Goal: Information Seeking & Learning: Check status

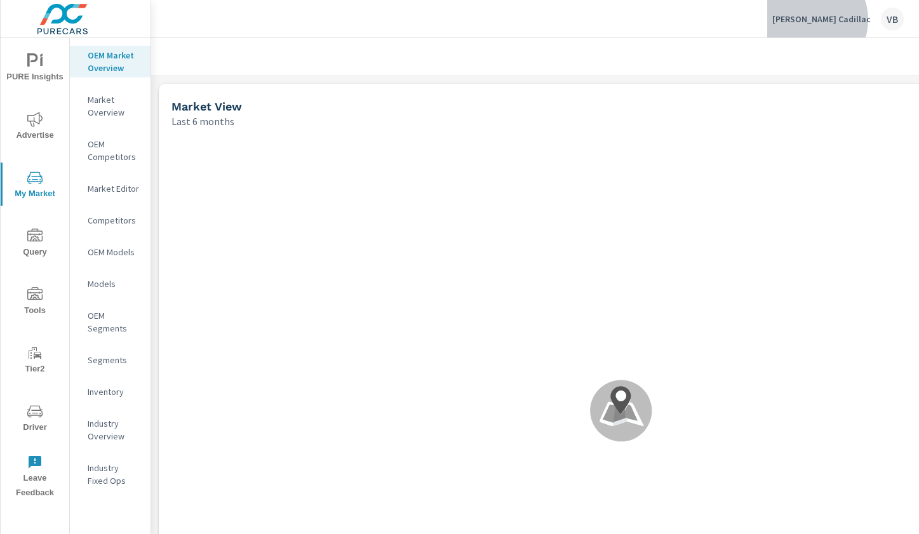
click at [850, 20] on p "[PERSON_NAME] Cadillac" at bounding box center [821, 18] width 98 height 11
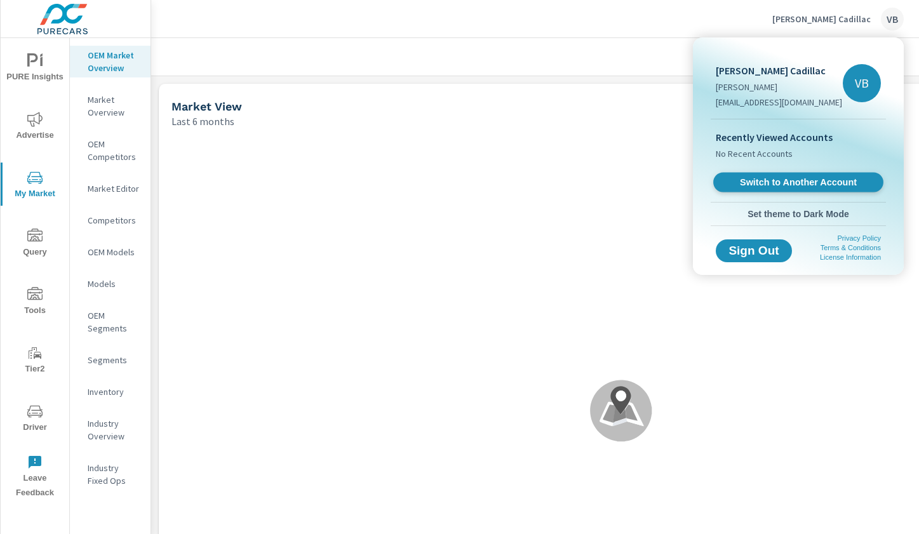
click at [775, 181] on span "Switch to Another Account" at bounding box center [798, 183] width 156 height 12
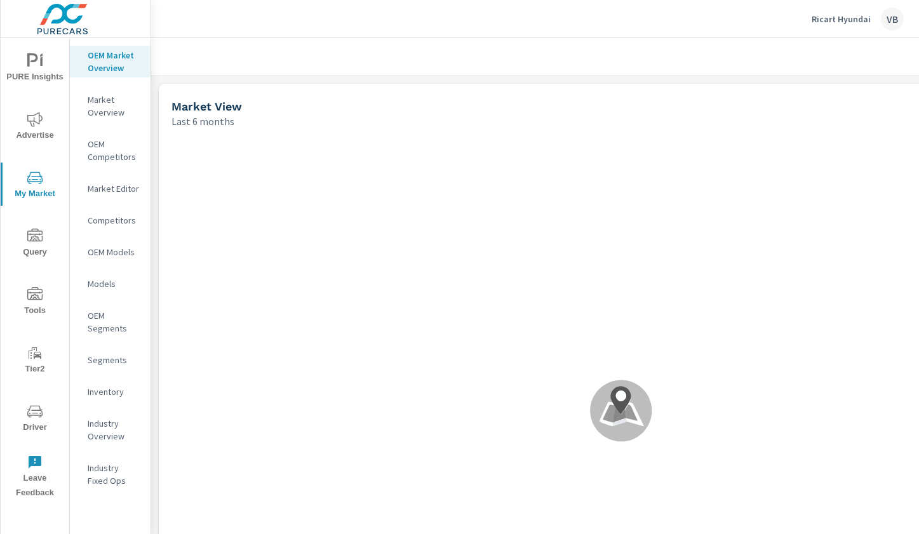
click at [36, 288] on icon "nav menu" at bounding box center [34, 294] width 15 height 15
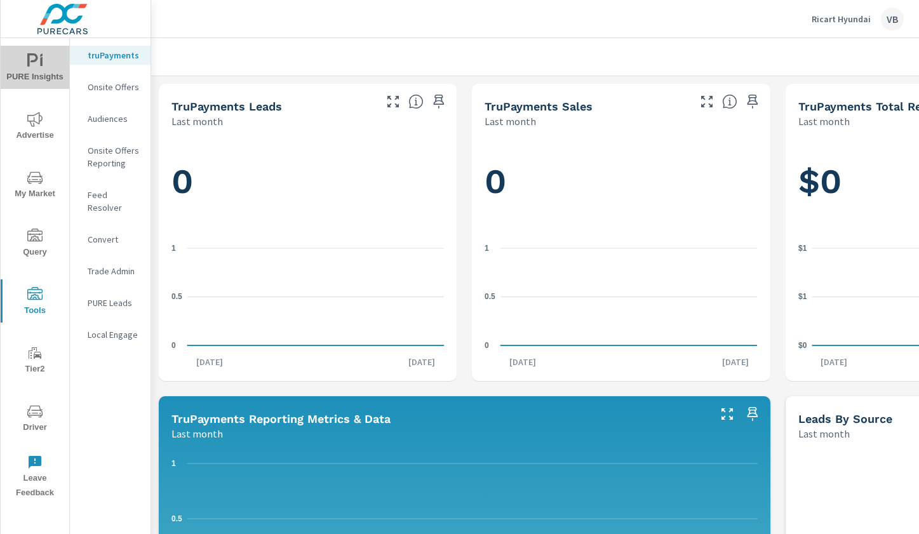
click at [37, 72] on span "PURE Insights" at bounding box center [34, 68] width 61 height 31
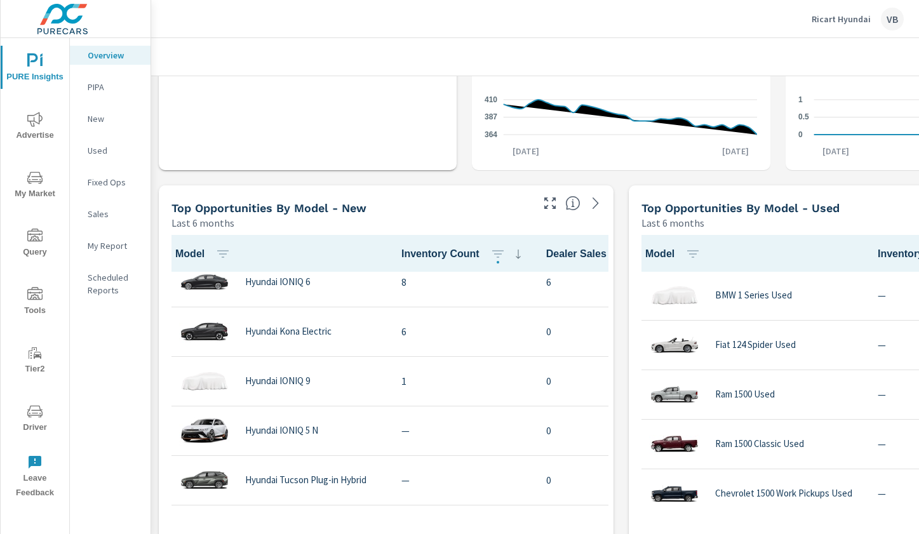
scroll to position [716, 0]
click at [110, 250] on p "My Report" at bounding box center [114, 245] width 53 height 13
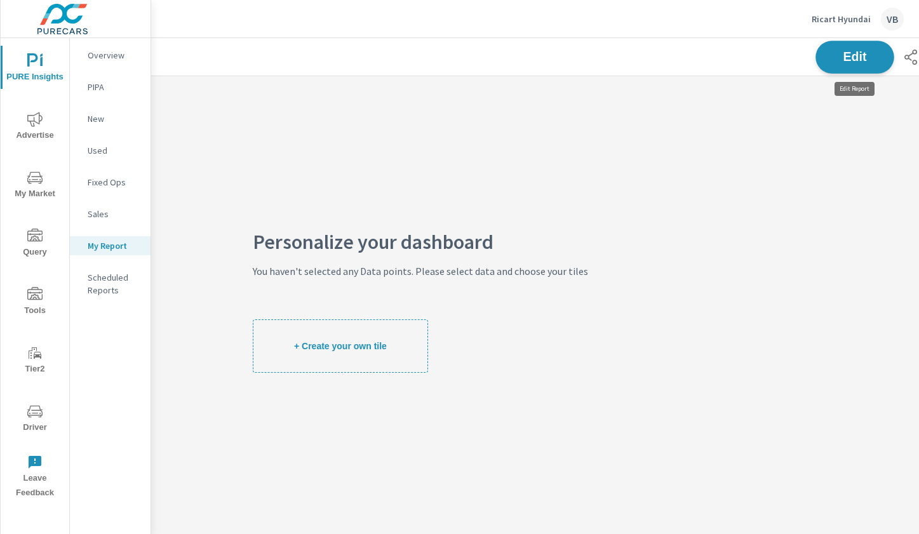
click at [844, 55] on span "Edit" at bounding box center [855, 57] width 52 height 12
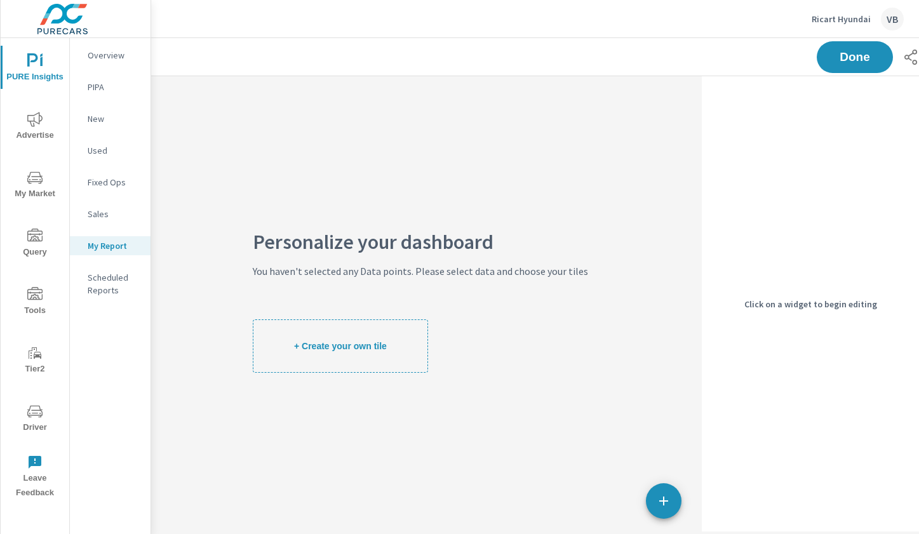
click at [823, 255] on div "Click on a widget to begin editing" at bounding box center [810, 303] width 217 height 455
click at [655, 499] on span "button" at bounding box center [664, 500] width 36 height 15
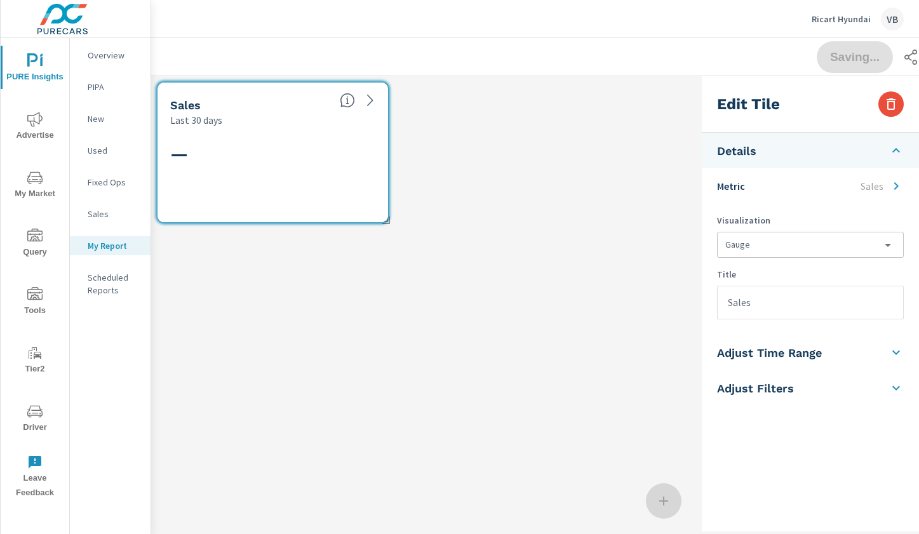
scroll to position [172, 737]
click at [861, 240] on body "PURE Insights Advertise My Market Query Tools Tier2 Driver Leave Feedback Overv…" at bounding box center [459, 267] width 919 height 534
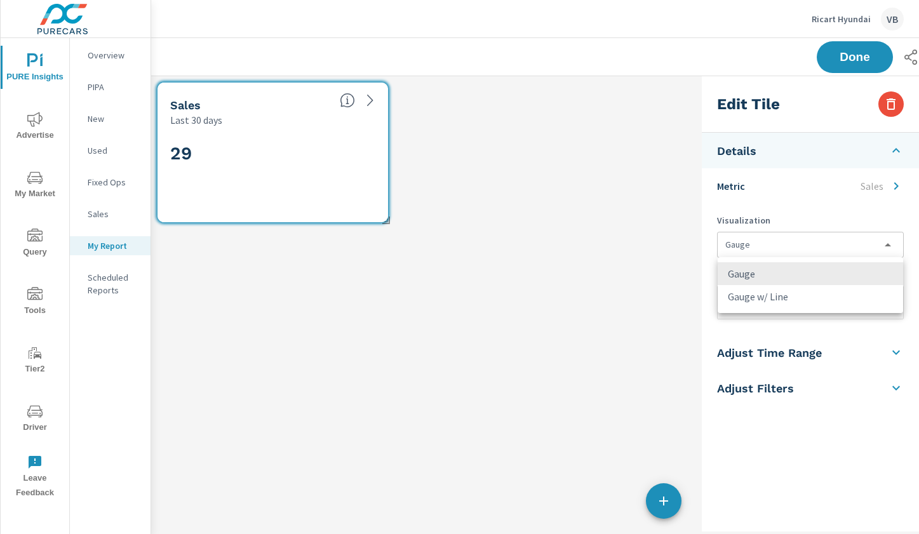
click at [868, 185] on div at bounding box center [459, 267] width 919 height 534
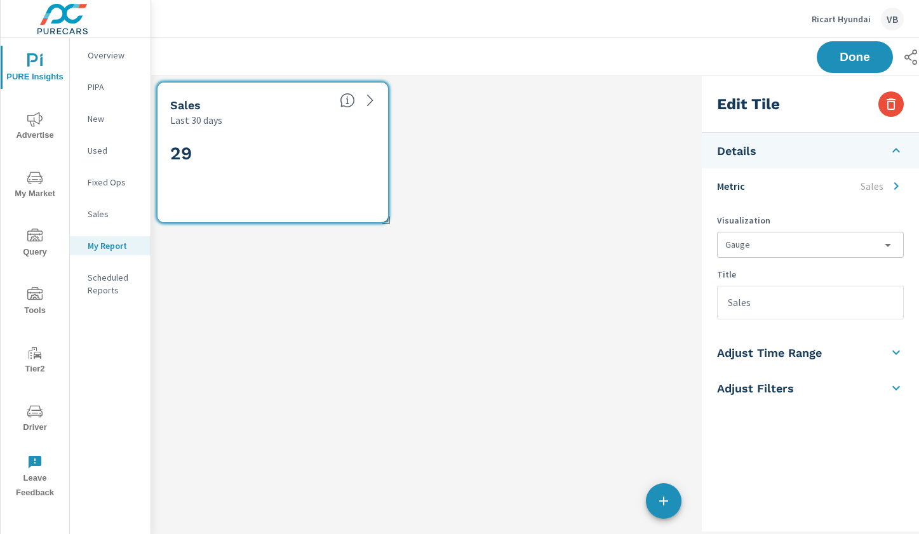
click at [737, 181] on p "Metric" at bounding box center [731, 185] width 28 height 15
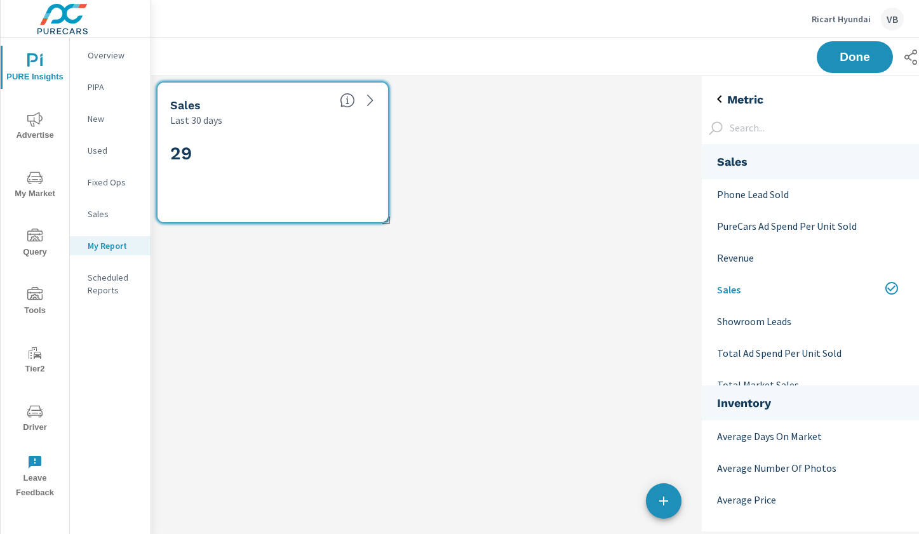
scroll to position [460, 0]
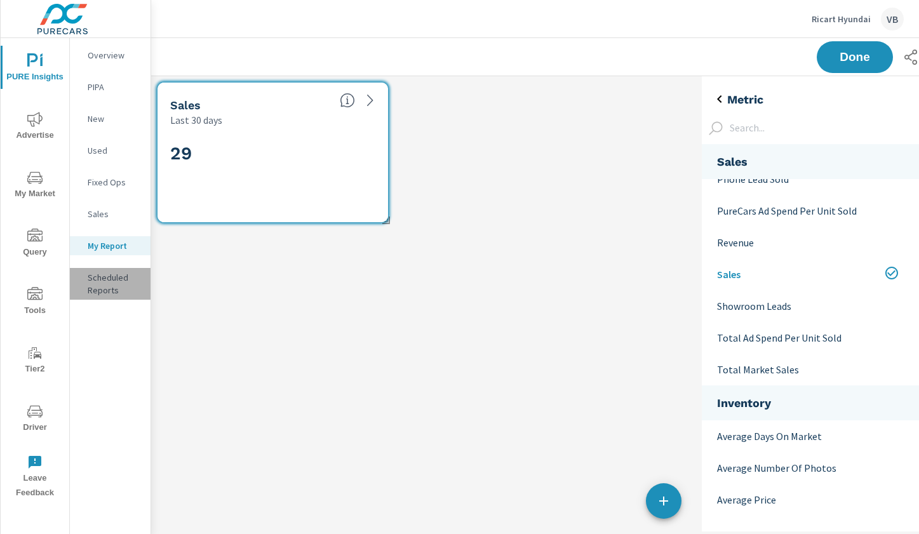
click at [93, 276] on p "Scheduled Reports" at bounding box center [114, 283] width 53 height 25
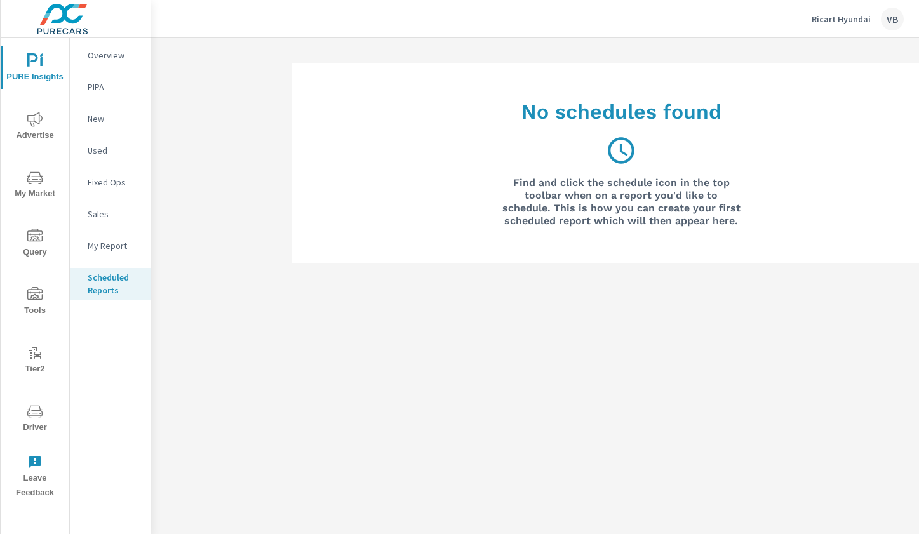
click at [853, 17] on p "Ricart Hyundai" at bounding box center [840, 18] width 59 height 11
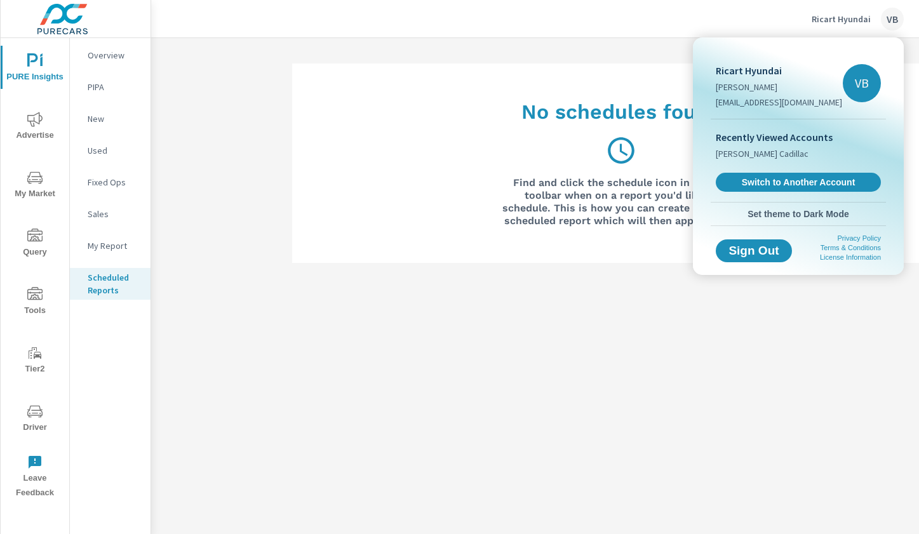
click at [29, 74] on div at bounding box center [459, 267] width 919 height 534
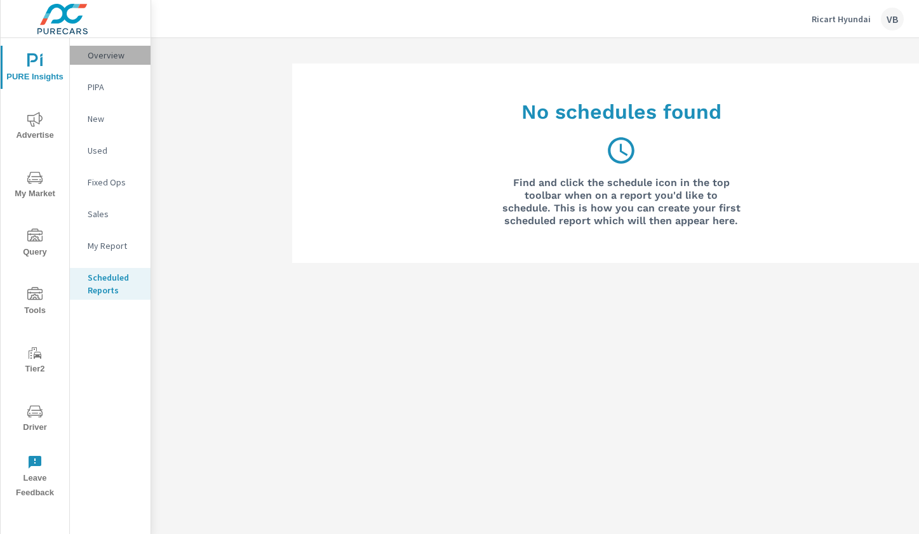
click at [113, 55] on p "Overview" at bounding box center [114, 55] width 53 height 13
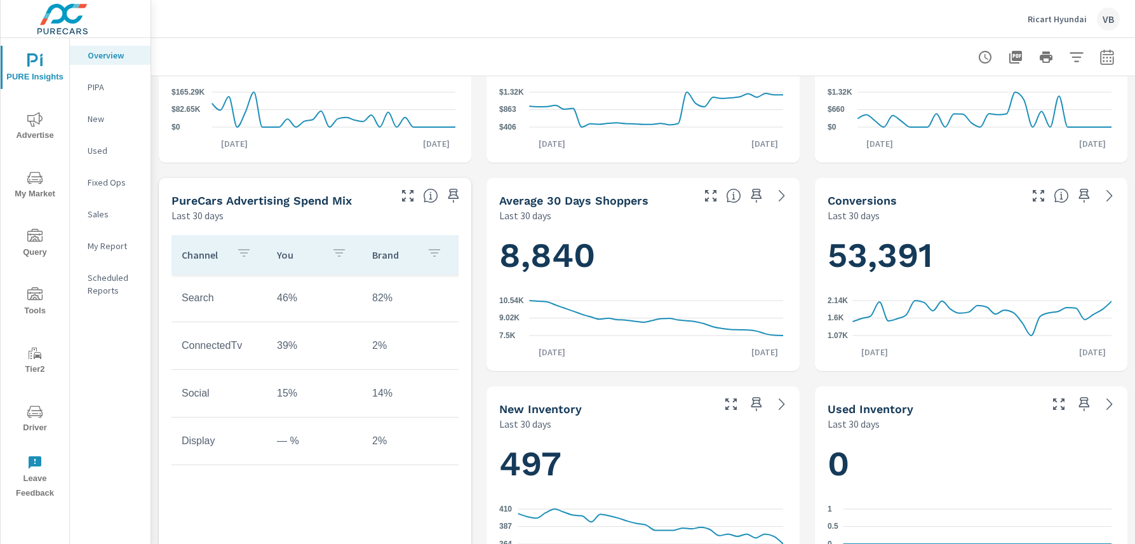
scroll to position [323, 0]
click at [918, 196] on icon at bounding box center [1109, 194] width 6 height 11
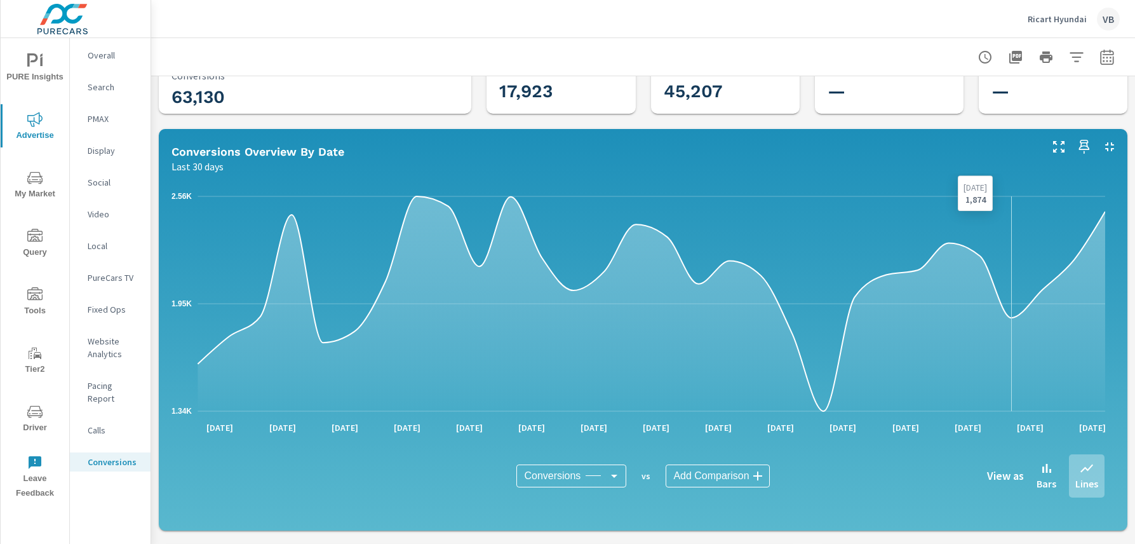
scroll to position [71, 0]
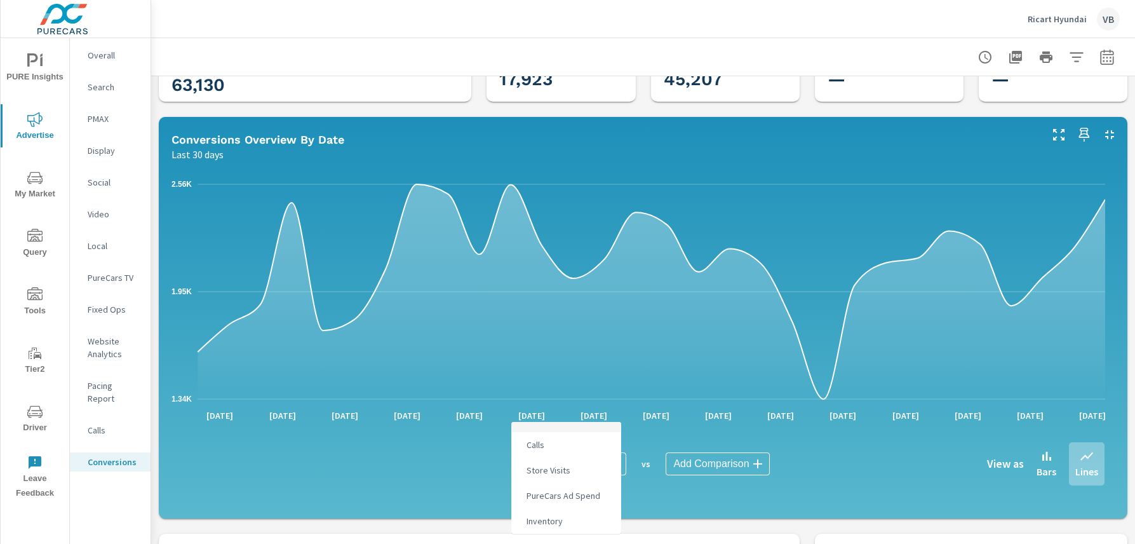
click at [608, 458] on body "PURE Insights Advertise My Market Query Tools Tier2 Driver Leave Feedback Overa…" at bounding box center [567, 272] width 1135 height 544
click at [847, 460] on div at bounding box center [567, 272] width 1135 height 544
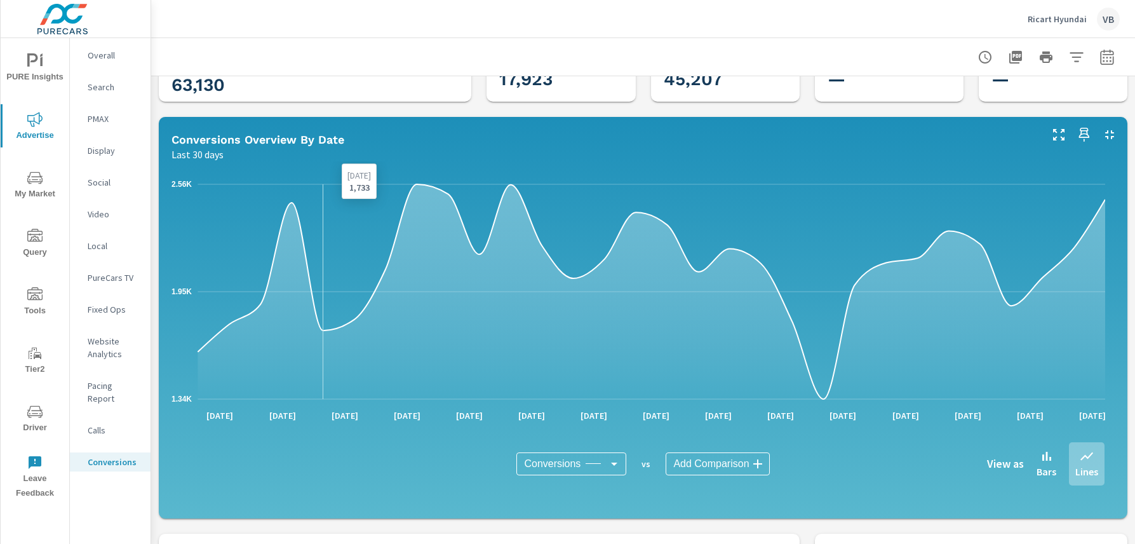
drag, startPoint x: 265, startPoint y: 348, endPoint x: 326, endPoint y: 347, distance: 61.6
click at [326, 347] on icon at bounding box center [650, 291] width 907 height 215
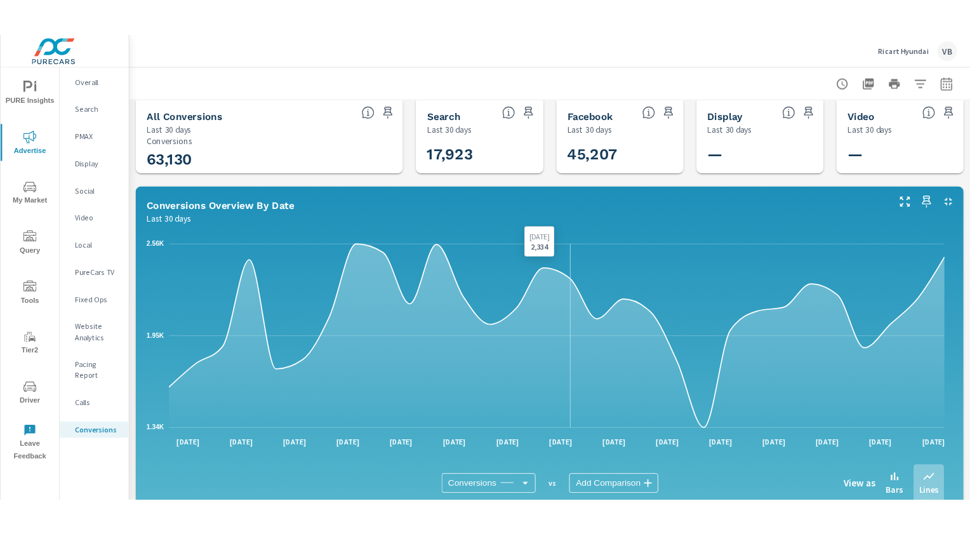
scroll to position [0, 0]
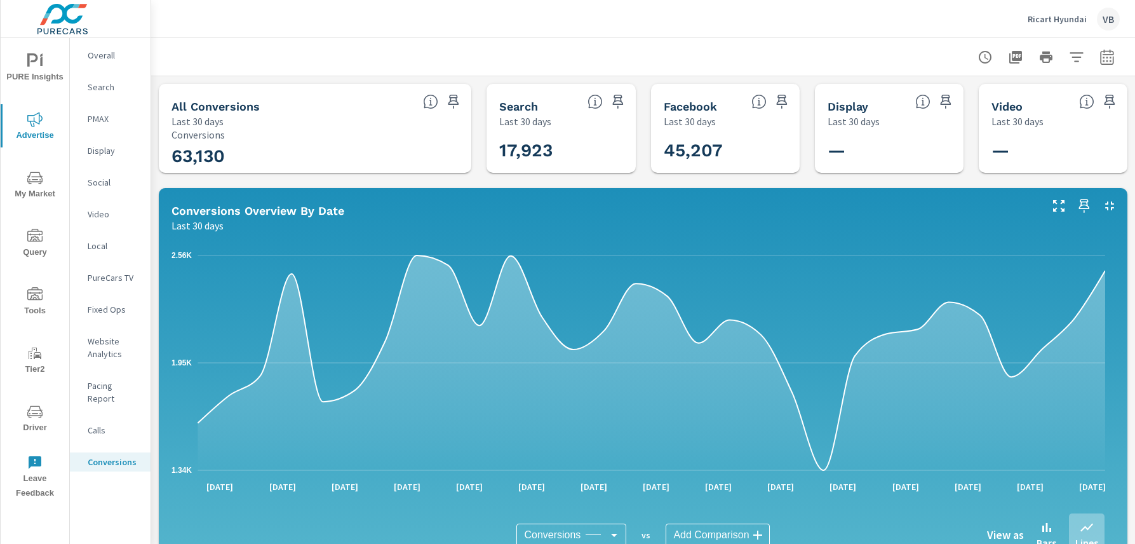
click at [918, 141] on h3 "—" at bounding box center [1075, 151] width 168 height 22
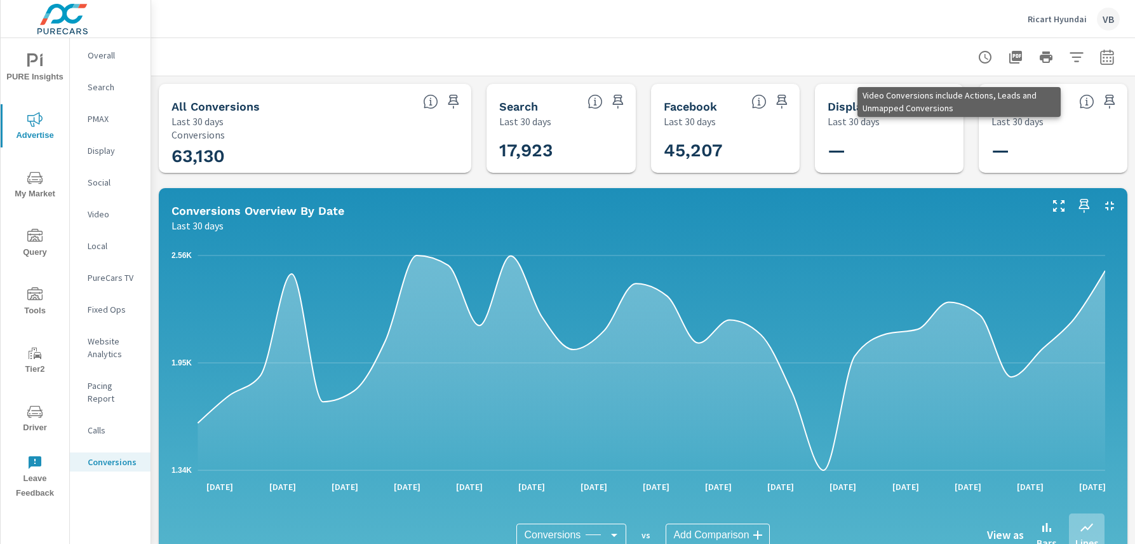
click at [918, 103] on icon at bounding box center [1086, 101] width 15 height 15
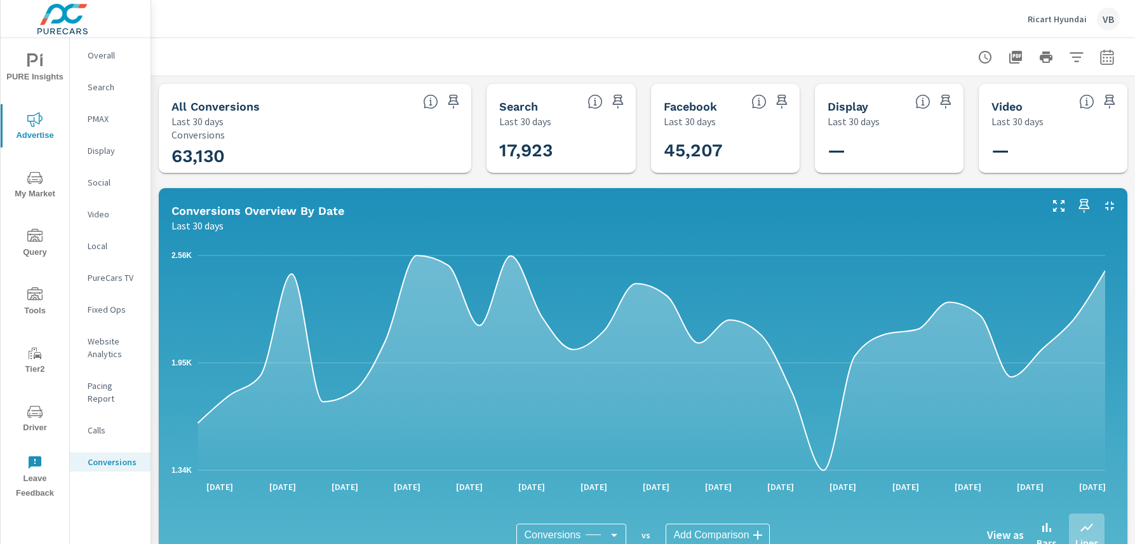
click at [918, 61] on icon "button" at bounding box center [984, 57] width 15 height 15
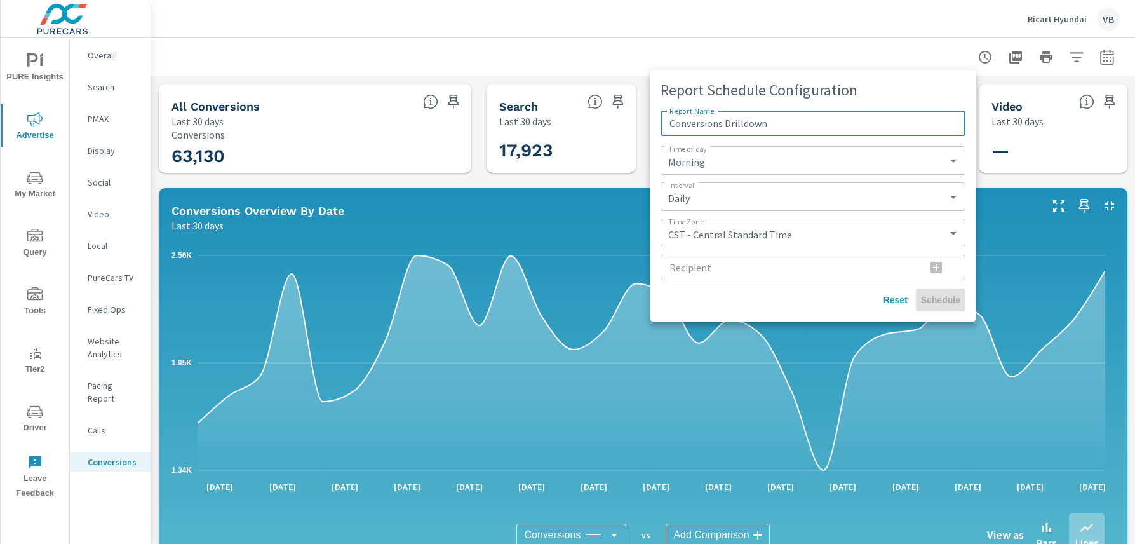
click at [897, 123] on input "Conversions Drilldown" at bounding box center [812, 122] width 305 height 25
click at [837, 51] on div at bounding box center [567, 272] width 1135 height 544
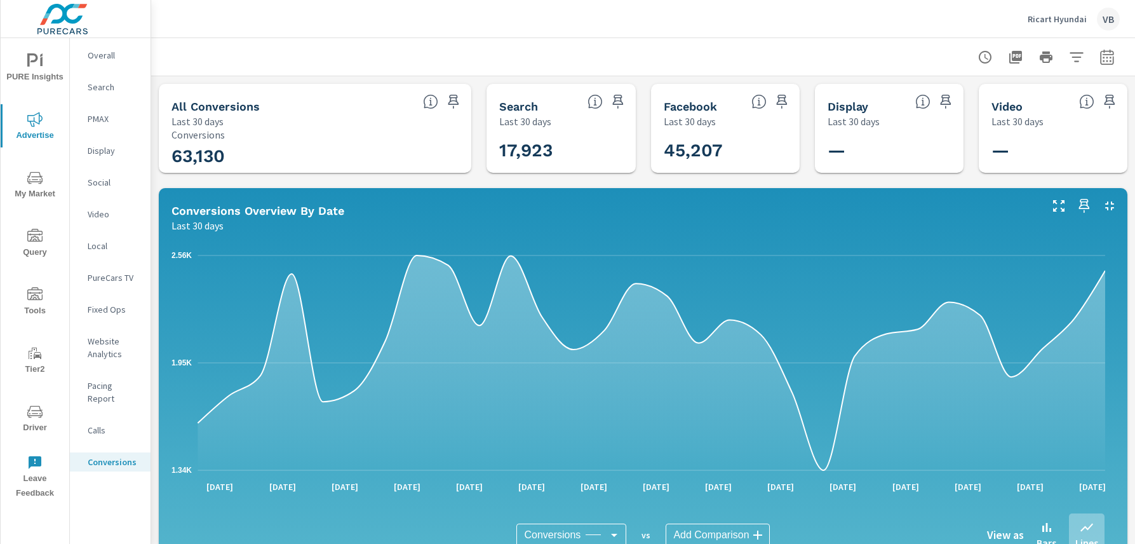
click at [918, 18] on p "Ricart Hyundai" at bounding box center [1056, 18] width 59 height 11
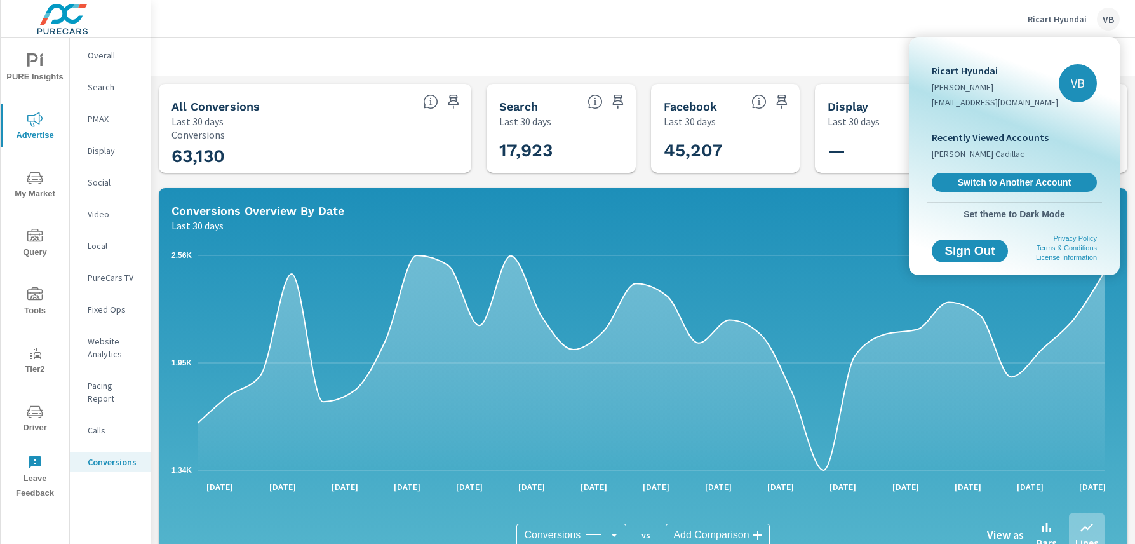
click at [719, 53] on div at bounding box center [567, 272] width 1135 height 544
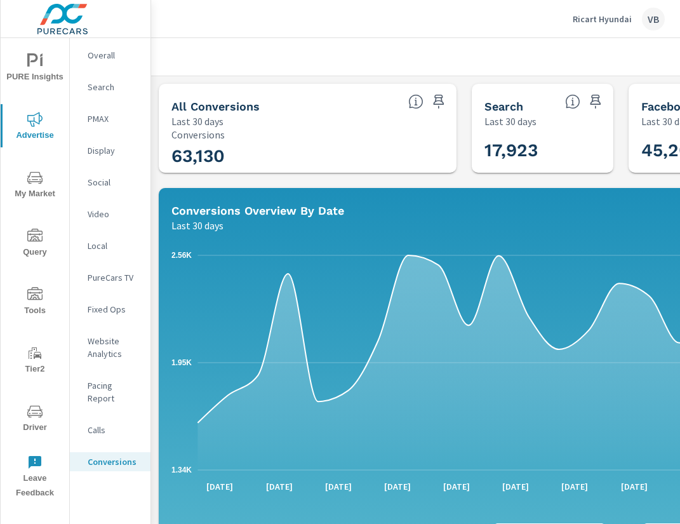
click at [101, 216] on p "Video" at bounding box center [114, 214] width 53 height 13
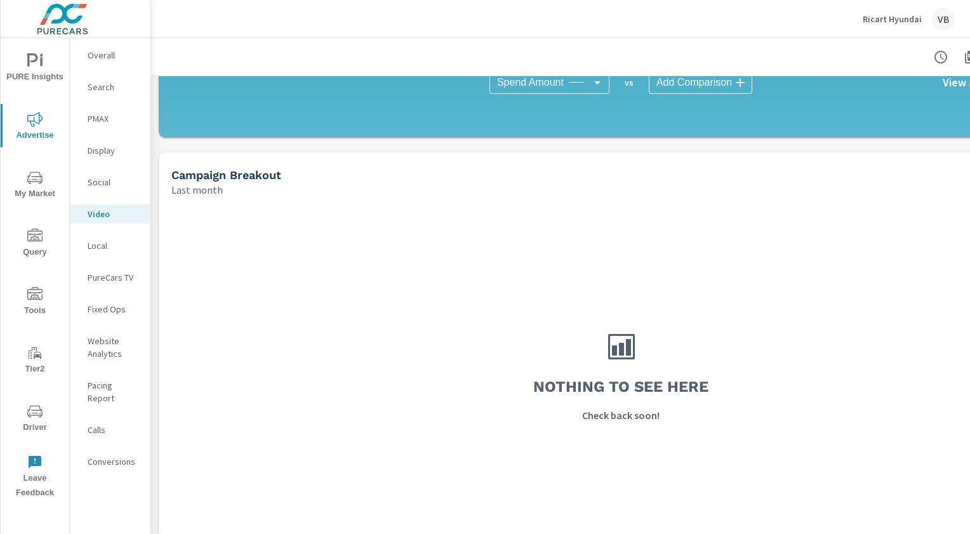
scroll to position [385, 0]
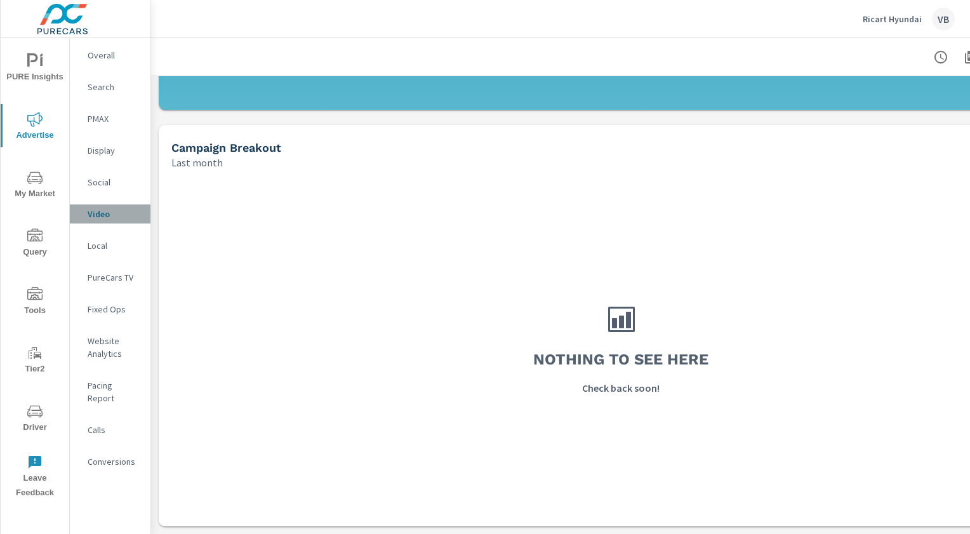
click at [91, 218] on p "Video" at bounding box center [114, 214] width 53 height 13
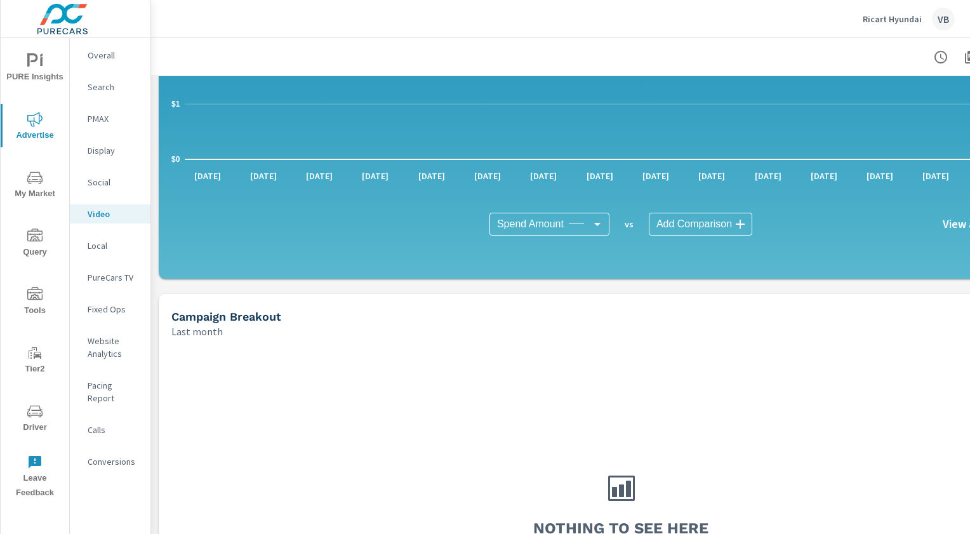
scroll to position [185, 0]
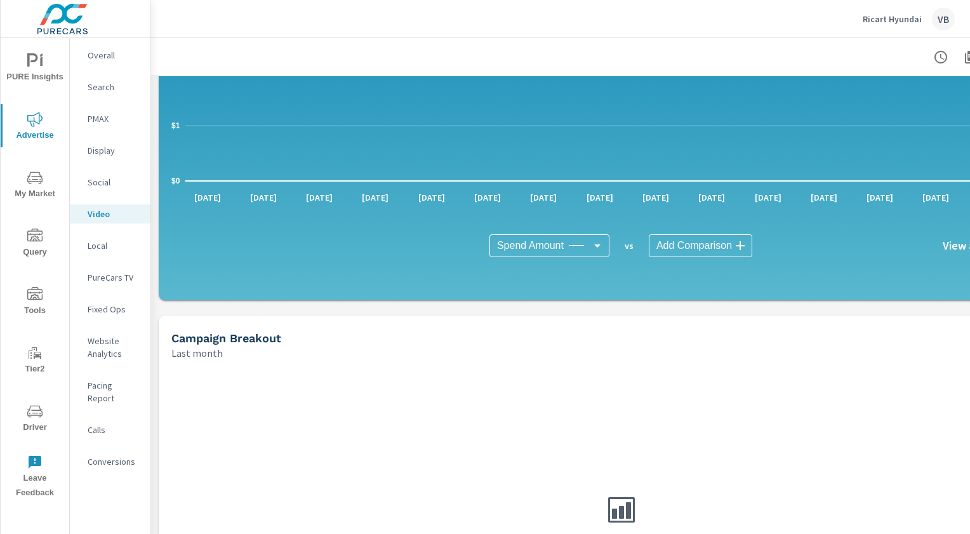
click at [208, 194] on p "Jul 1st" at bounding box center [207, 197] width 44 height 13
click at [208, 197] on p "Jul 1st" at bounding box center [207, 197] width 44 height 13
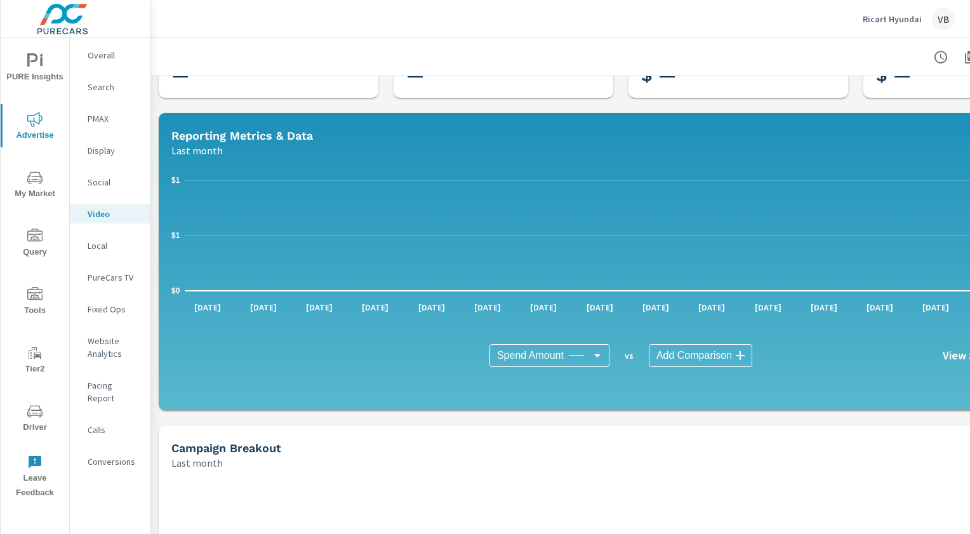
scroll to position [39, 0]
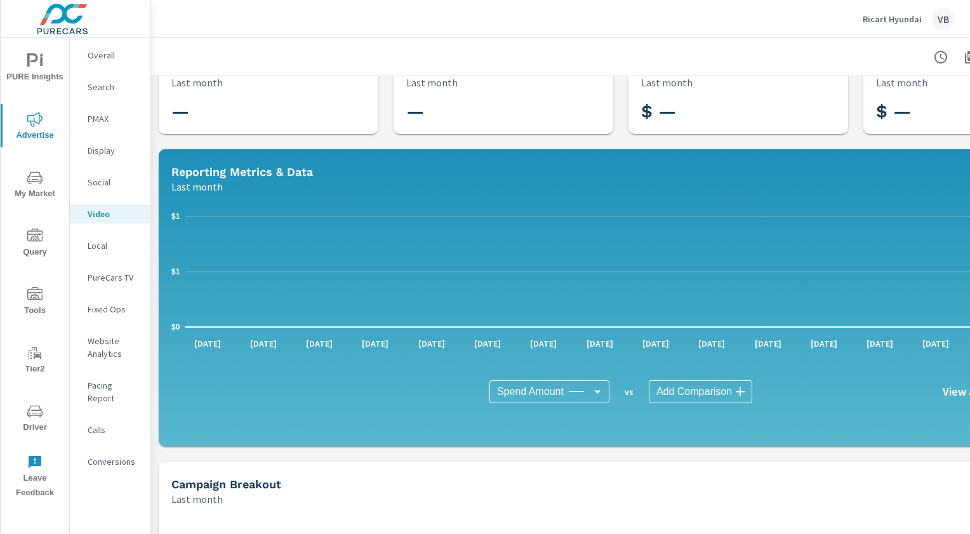
click at [918, 385] on h6 "View as" at bounding box center [961, 391] width 37 height 13
click at [918, 390] on h6 "View as" at bounding box center [961, 391] width 37 height 13
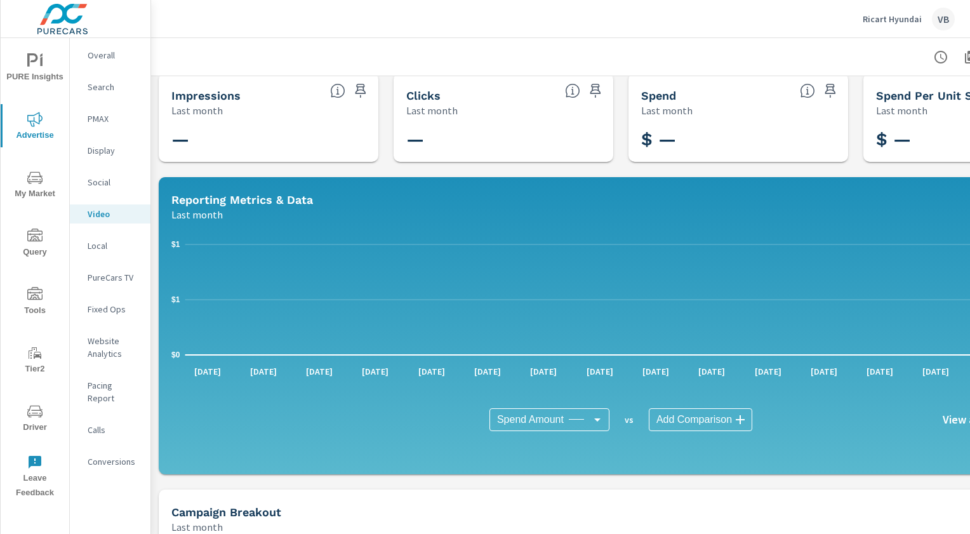
scroll to position [0, 0]
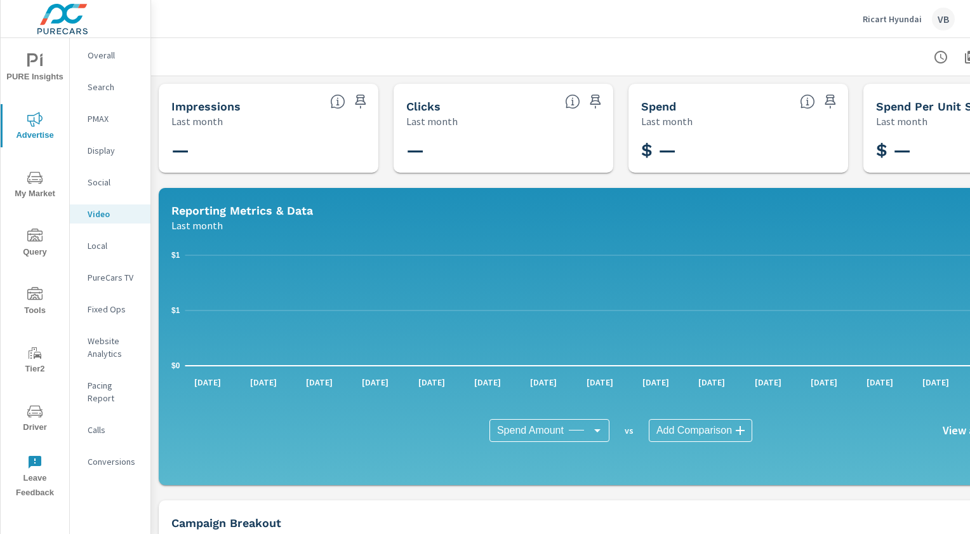
click at [195, 122] on p "Last month" at bounding box center [196, 121] width 51 height 15
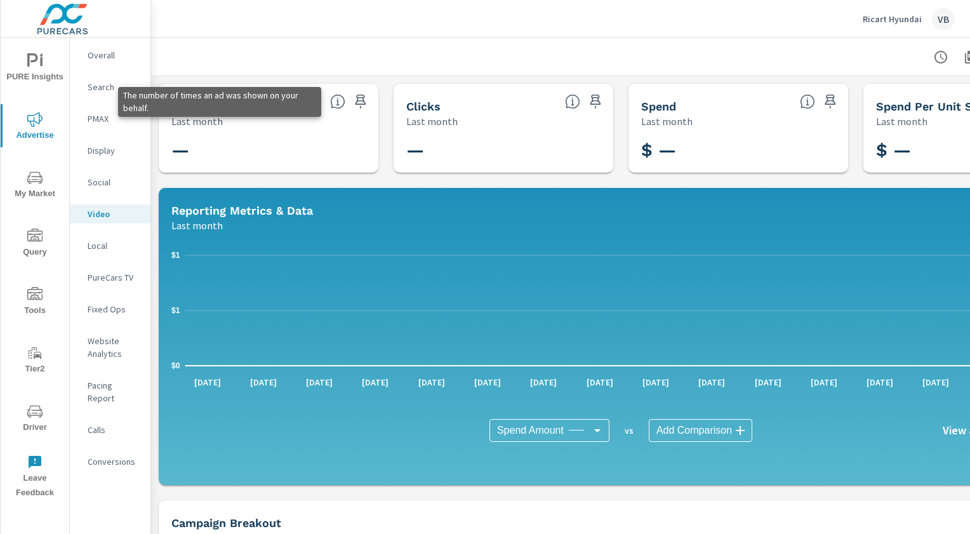
click at [342, 105] on icon at bounding box center [337, 101] width 15 height 15
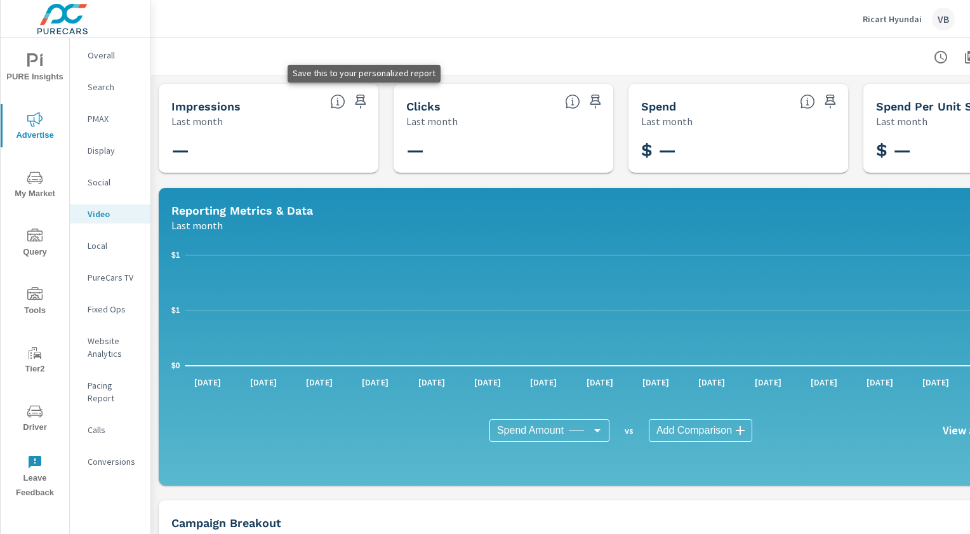
click at [361, 96] on icon "button" at bounding box center [360, 101] width 15 height 15
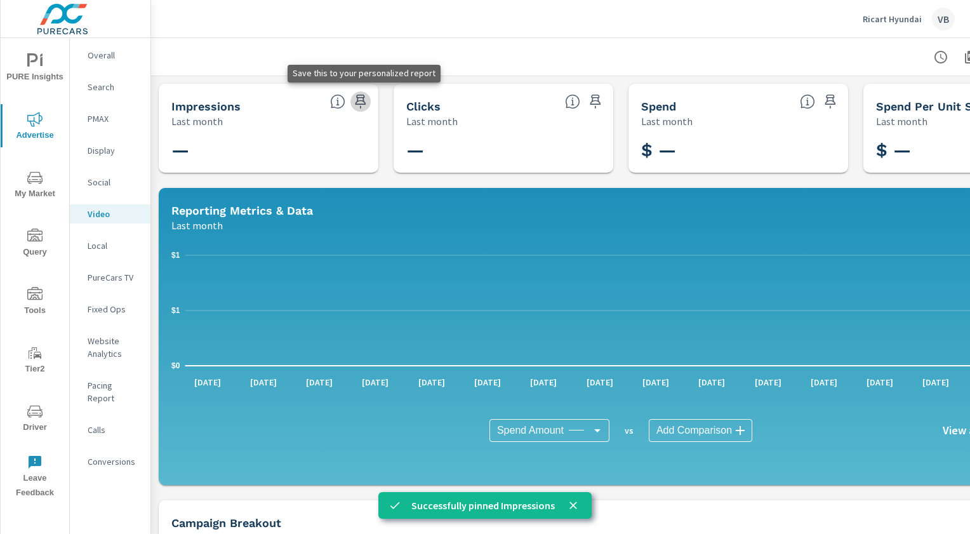
click at [361, 96] on icon "button" at bounding box center [360, 101] width 15 height 15
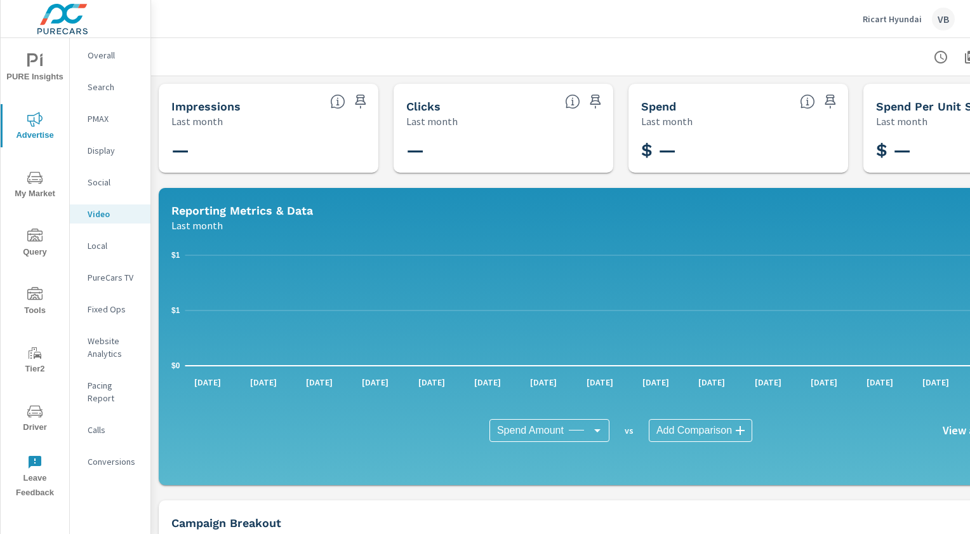
click at [242, 132] on div "—" at bounding box center [269, 150] width 220 height 44
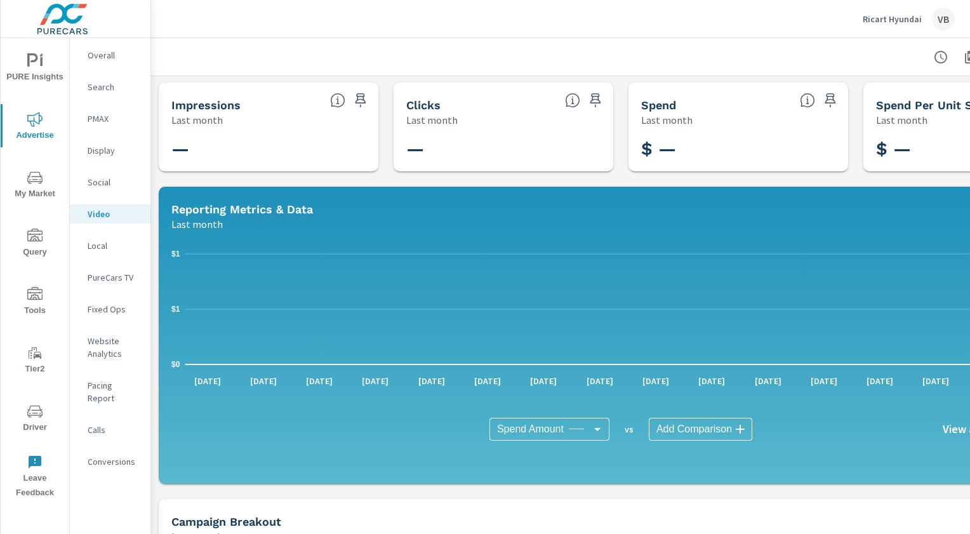
scroll to position [3, 0]
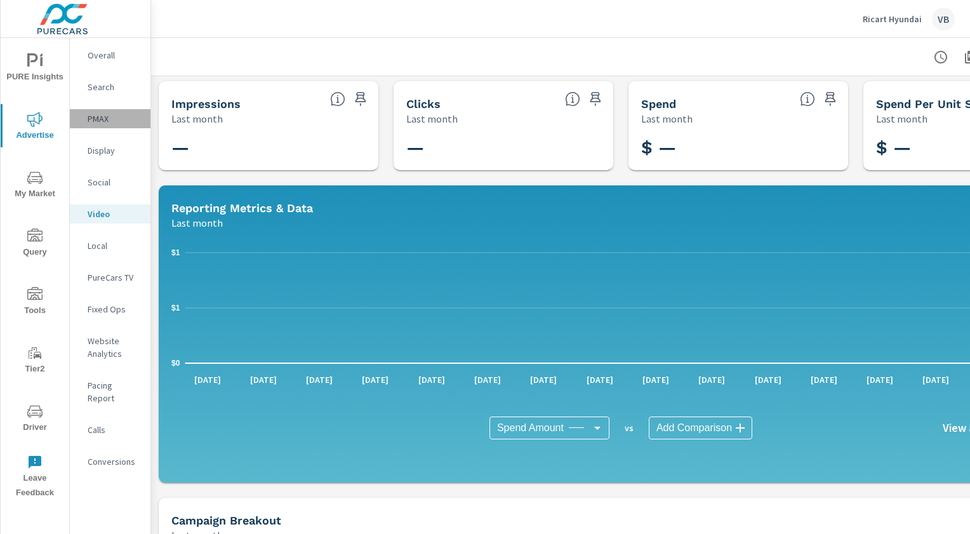
click at [98, 120] on p "PMAX" at bounding box center [114, 118] width 53 height 13
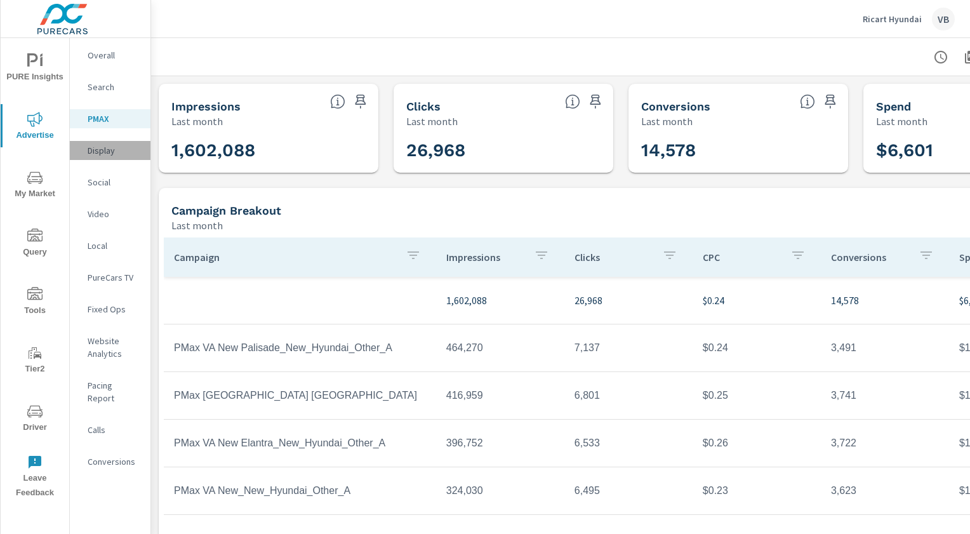
click at [100, 144] on p "Display" at bounding box center [114, 150] width 53 height 13
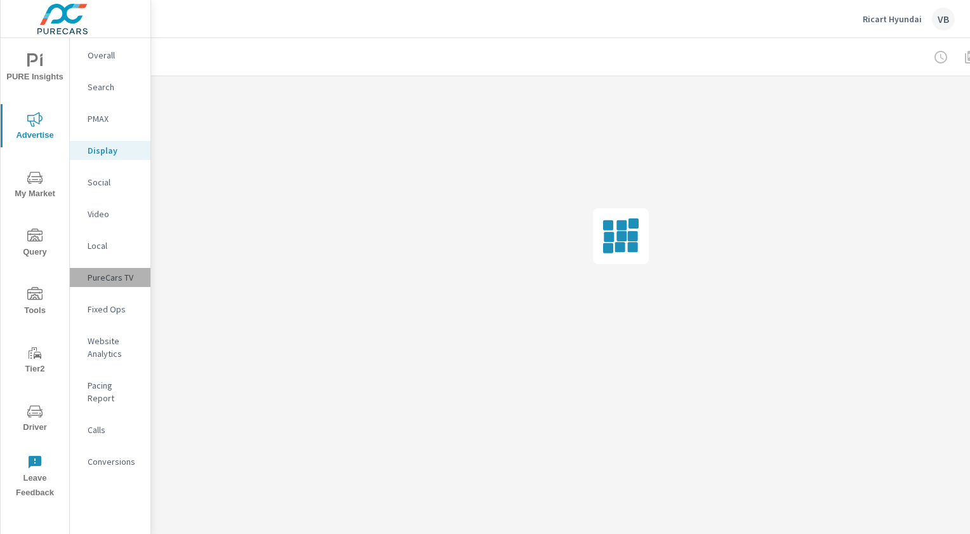
click at [109, 280] on p "PureCars TV" at bounding box center [114, 277] width 53 height 13
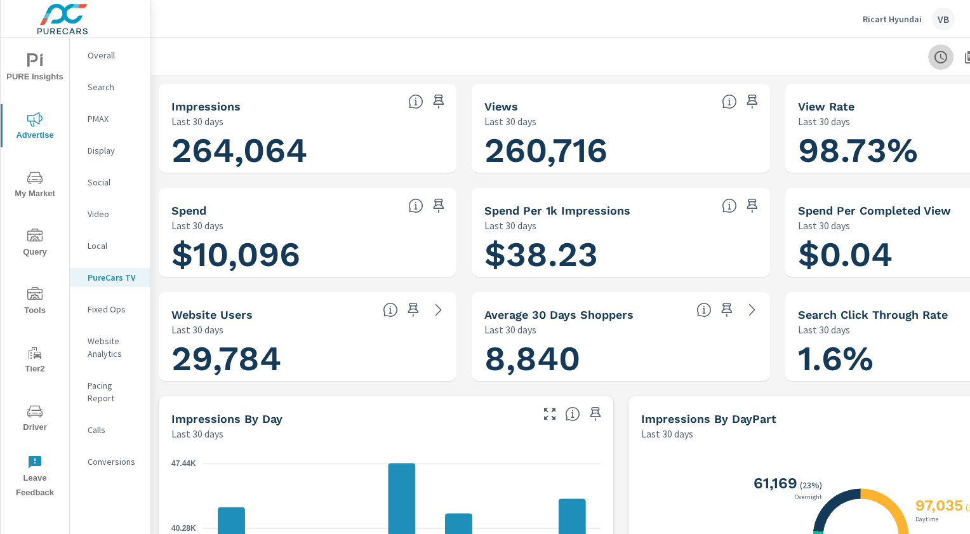
click at [918, 57] on icon "button" at bounding box center [940, 57] width 15 height 15
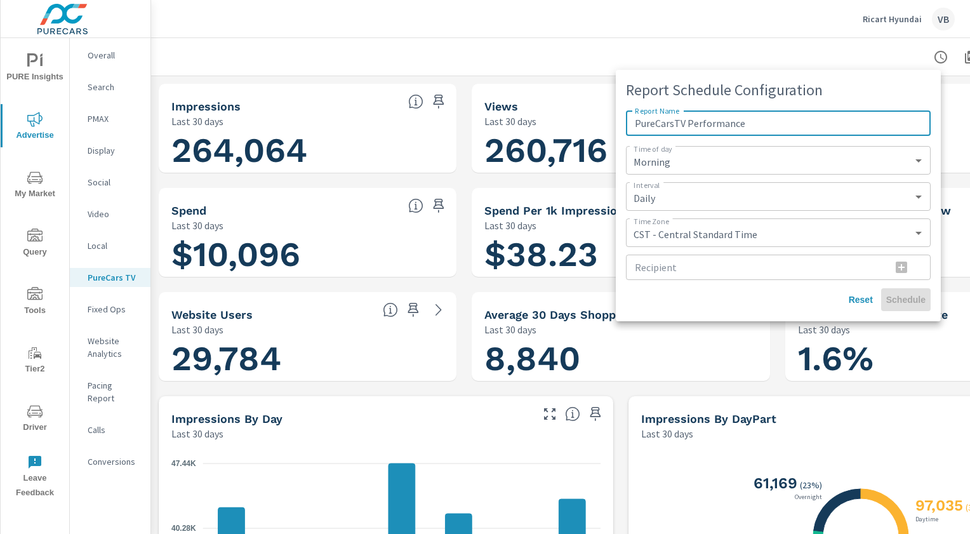
click at [864, 186] on div "Daily Weekly Monthly ​" at bounding box center [778, 196] width 305 height 29
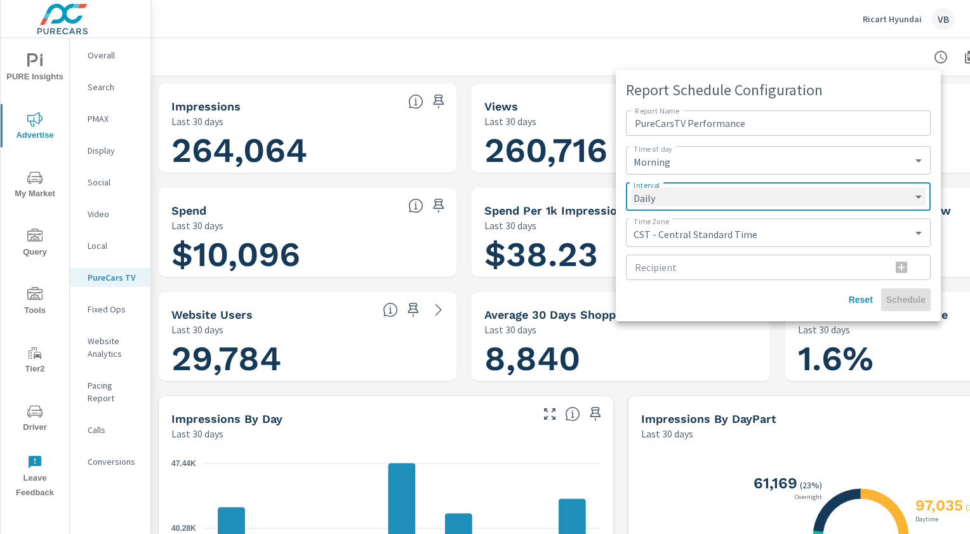
click at [916, 188] on select "Daily Weekly Monthly" at bounding box center [778, 196] width 295 height 18
click at [631, 187] on select "Daily Weekly Monthly" at bounding box center [778, 196] width 295 height 18
select select "Monthly"
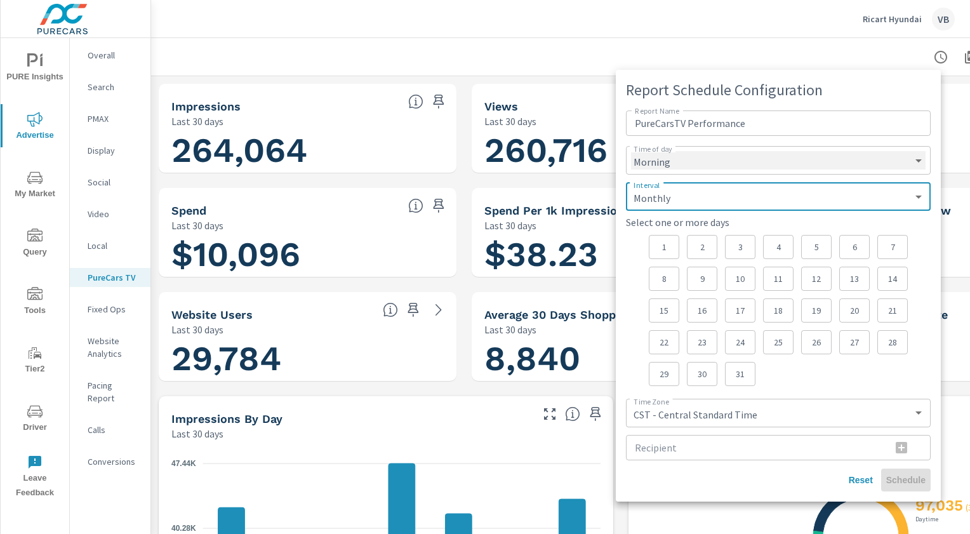
click at [732, 163] on select "Morning Afternoon Evening" at bounding box center [778, 160] width 295 height 18
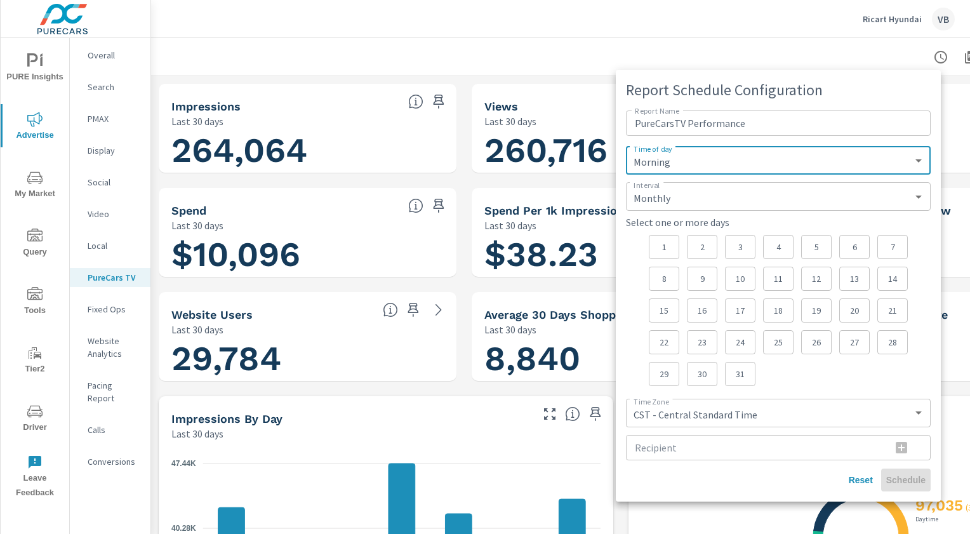
click at [769, 48] on div at bounding box center [485, 267] width 970 height 534
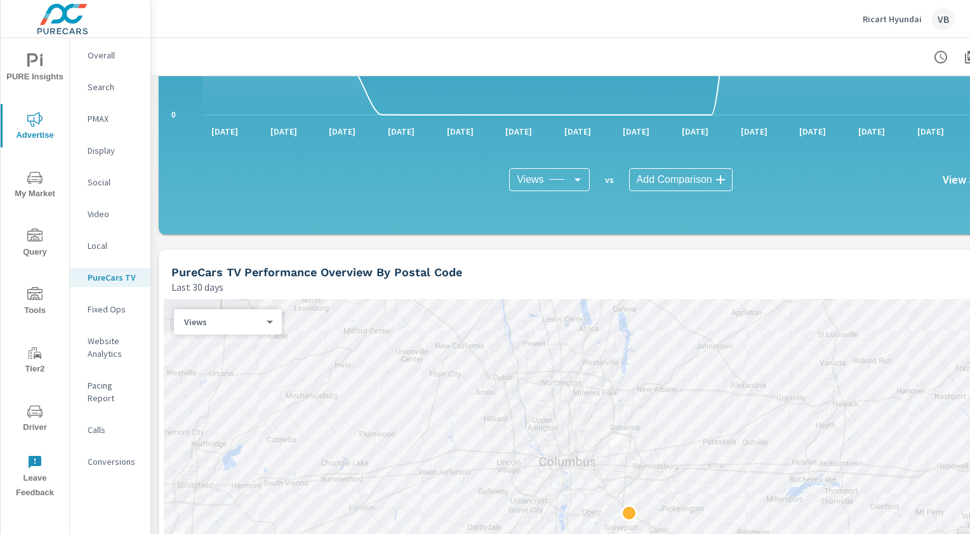
scroll to position [876, 0]
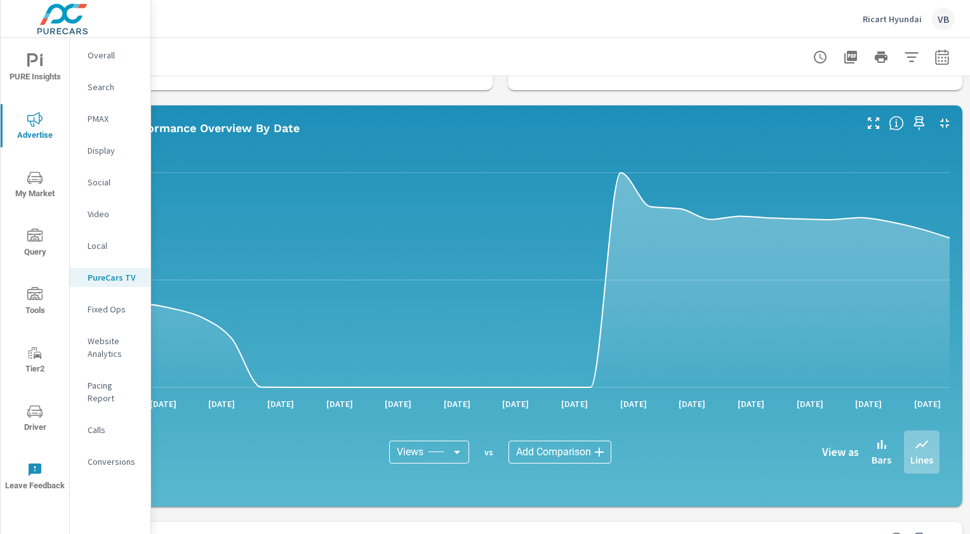
scroll to position [597, 130]
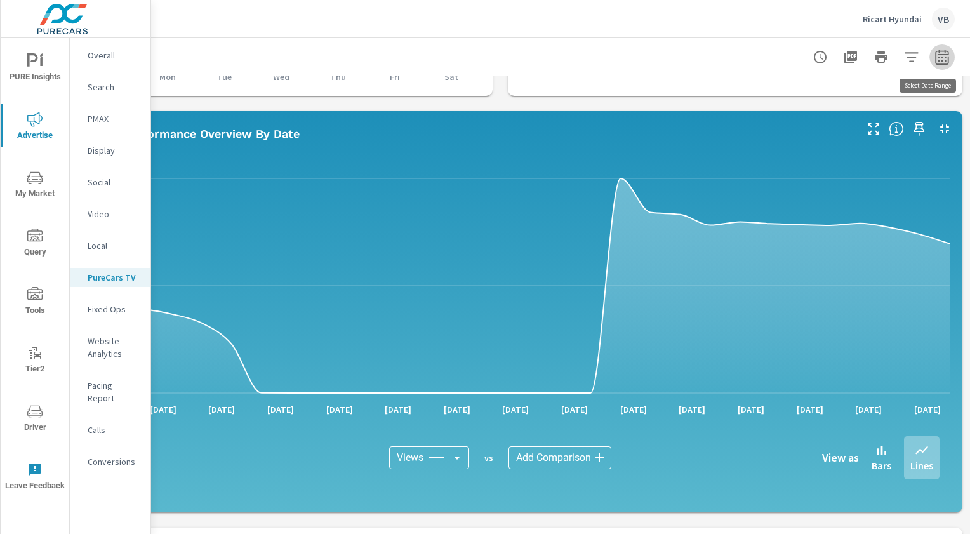
click at [918, 62] on icon "button" at bounding box center [942, 57] width 15 height 15
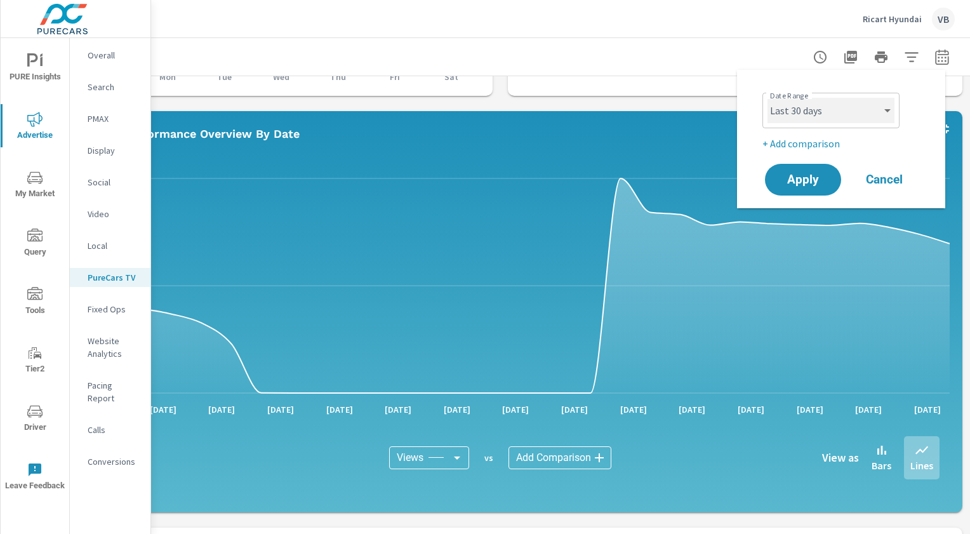
click at [881, 110] on select "Custom Yesterday Last week Last 7 days Last 14 days Last 30 days Last 45 days L…" at bounding box center [831, 110] width 127 height 25
click at [768, 98] on select "Custom Yesterday Last week Last 7 days Last 14 days Last 30 days Last 45 days L…" at bounding box center [831, 110] width 127 height 25
select select "Last 2 months"
click at [804, 178] on span "Apply" at bounding box center [803, 180] width 52 height 12
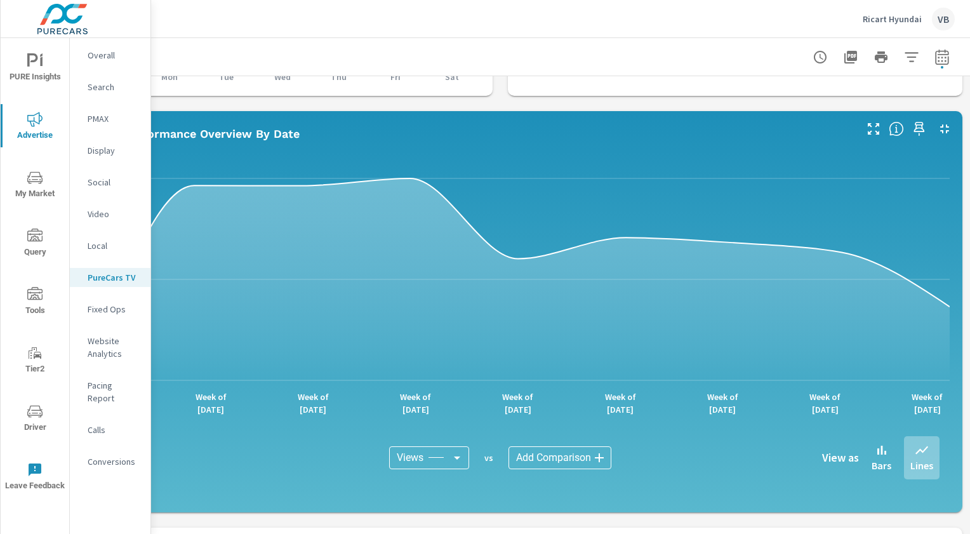
click at [420, 454] on body "PURE Insights Advertise My Market Query Tools Tier2 Driver Leave Feedback Overa…" at bounding box center [485, 267] width 970 height 534
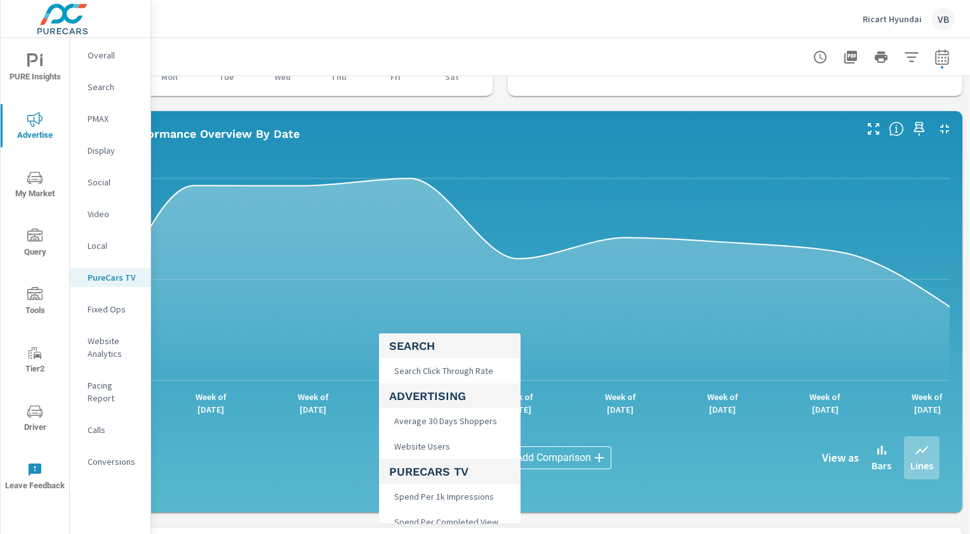
click at [537, 201] on div at bounding box center [485, 267] width 970 height 534
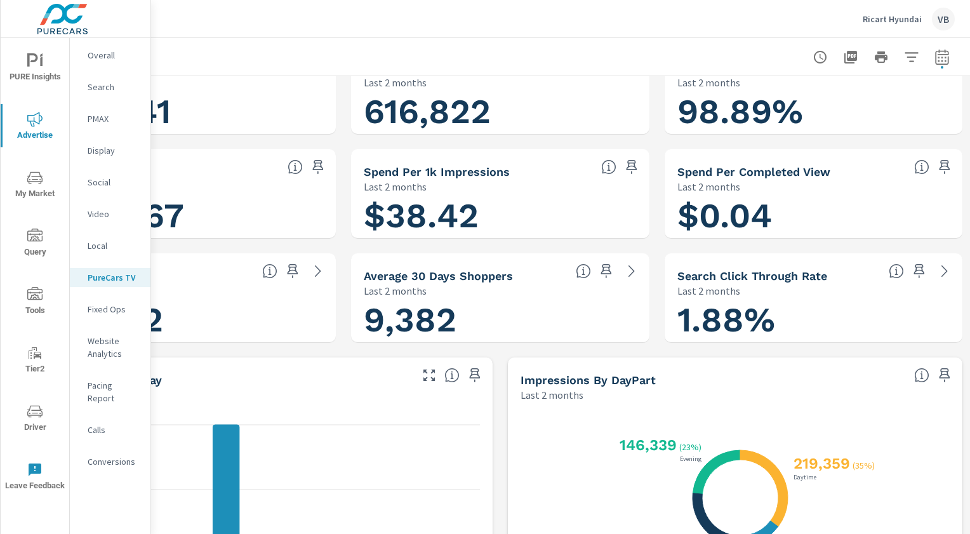
scroll to position [0, 130]
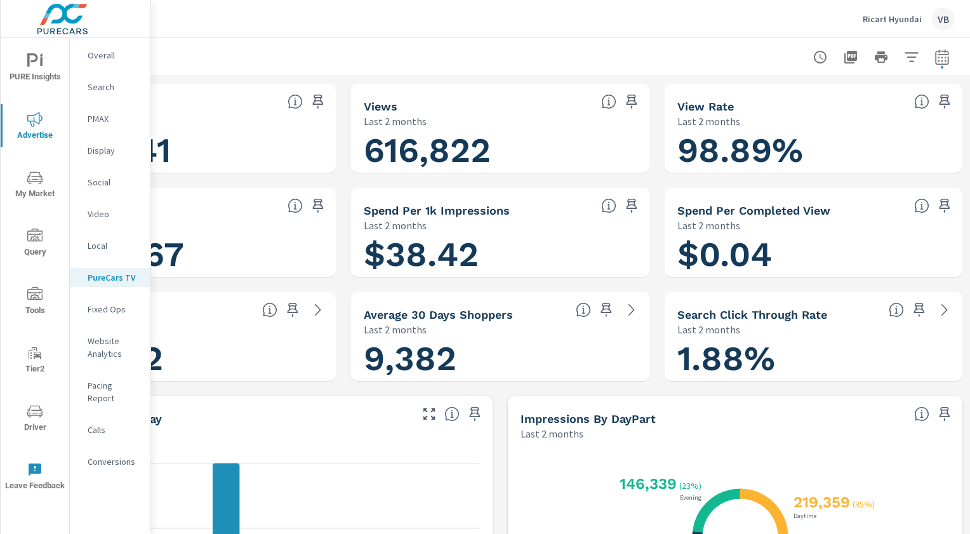
click at [189, 34] on div "Ricart Hyundai VB" at bounding box center [560, 18] width 789 height 37
click at [918, 60] on icon "button" at bounding box center [942, 59] width 8 height 5
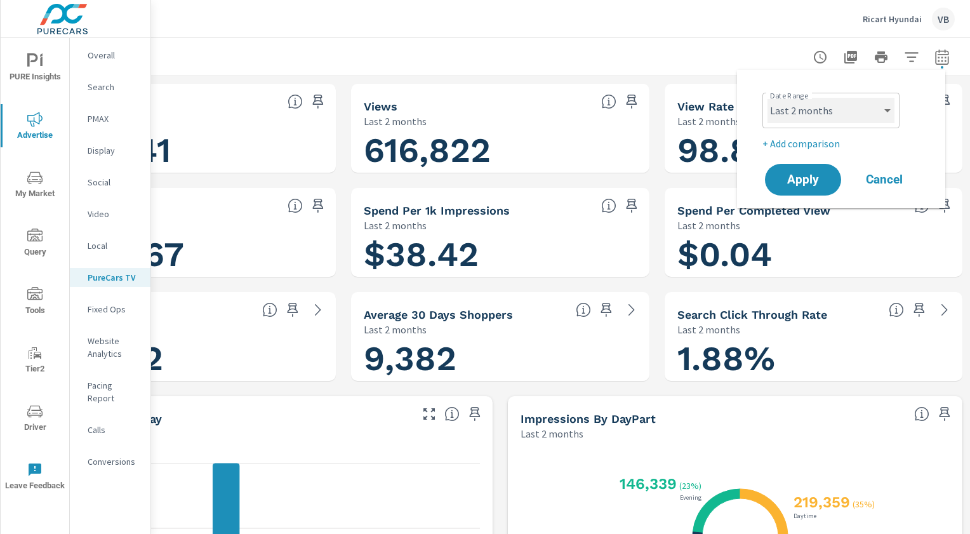
click at [888, 114] on select "Custom Yesterday Last week Last 7 days Last 14 days Last 30 days Last 45 days L…" at bounding box center [831, 110] width 127 height 25
click at [768, 98] on select "Custom Yesterday Last week Last 7 days Last 14 days Last 30 days Last 45 days L…" at bounding box center [831, 110] width 127 height 25
select select "custom"
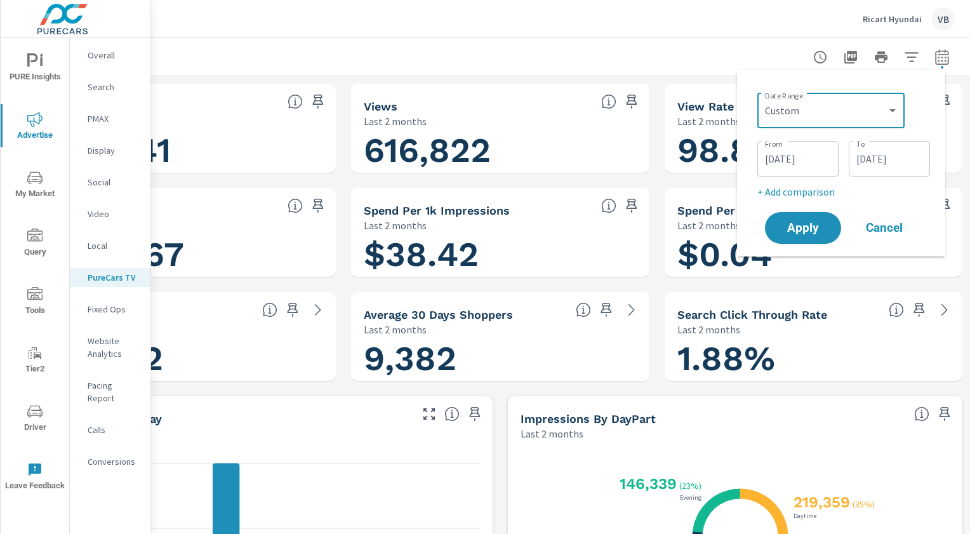
click at [877, 159] on input "07/31/2025" at bounding box center [889, 158] width 71 height 25
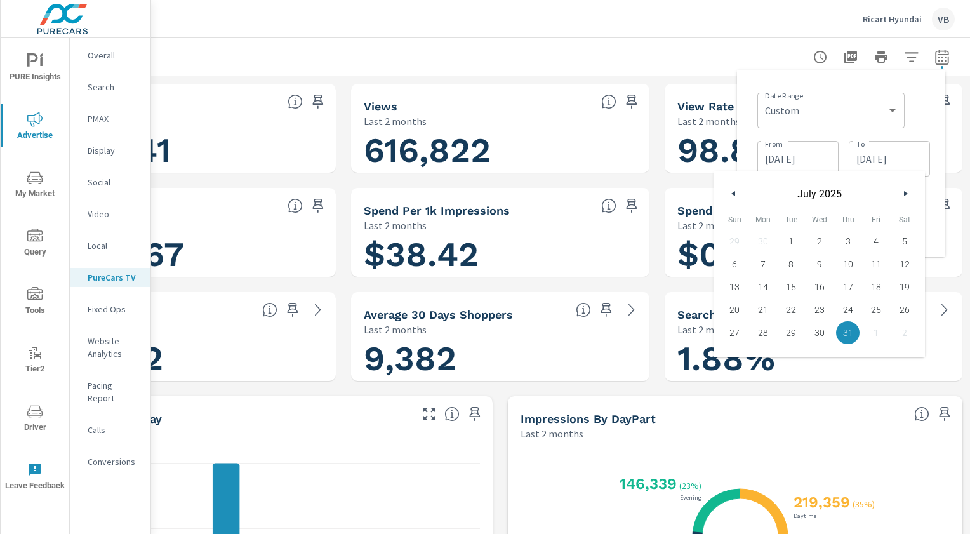
click at [733, 193] on icon "button" at bounding box center [732, 193] width 6 height 5
click at [767, 331] on span "30" at bounding box center [763, 332] width 29 height 17
type input "06/30/2025"
click at [918, 191] on div "Date Range Custom Yesterday Last week Last 7 days Last 14 days Last 30 days Las…" at bounding box center [841, 163] width 188 height 166
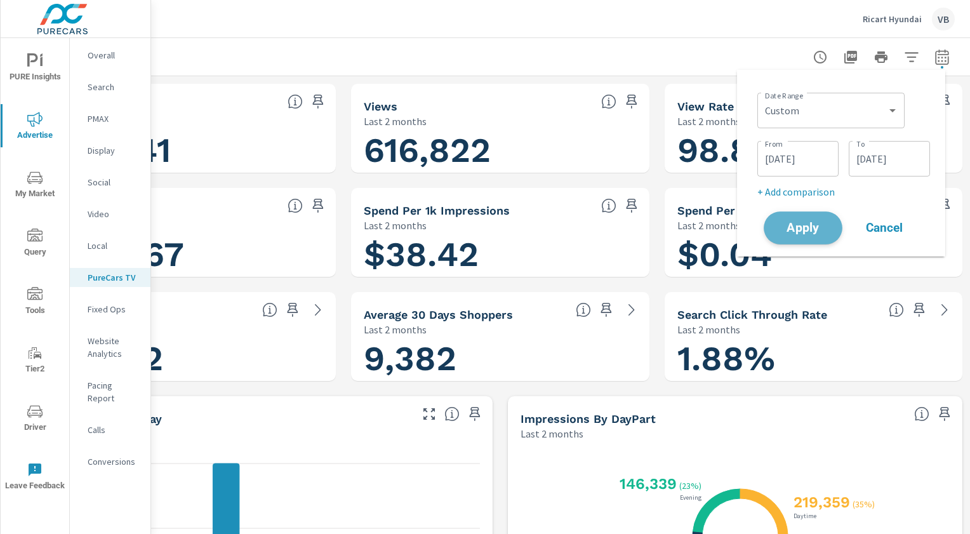
click at [816, 224] on span "Apply" at bounding box center [803, 228] width 52 height 12
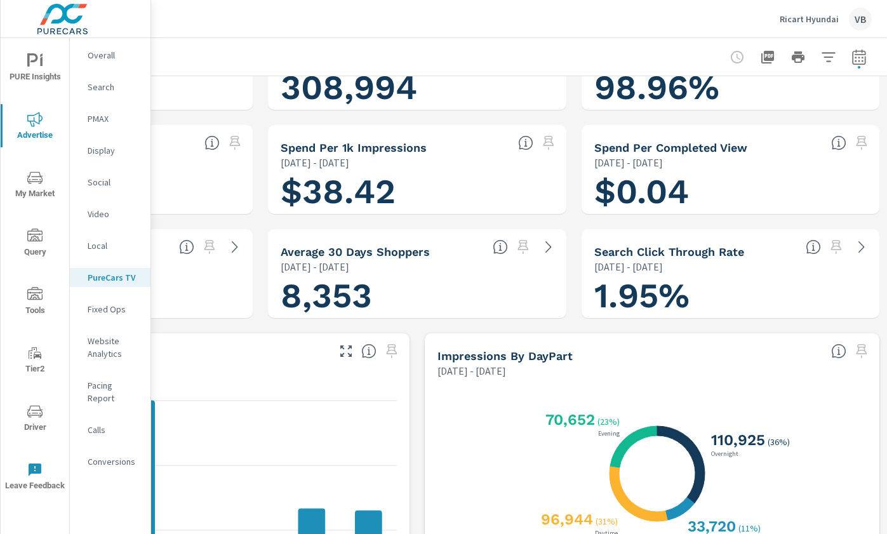
scroll to position [90, 213]
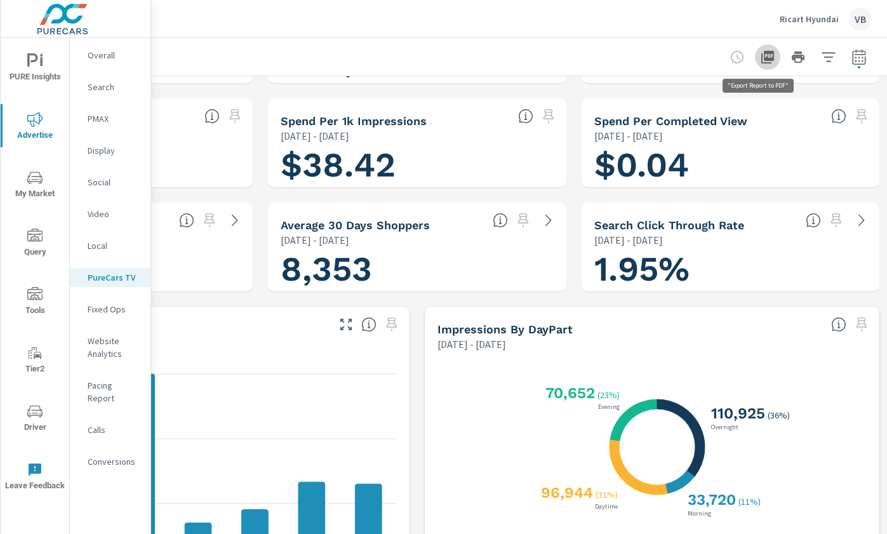
click at [760, 53] on icon "button" at bounding box center [767, 57] width 15 height 15
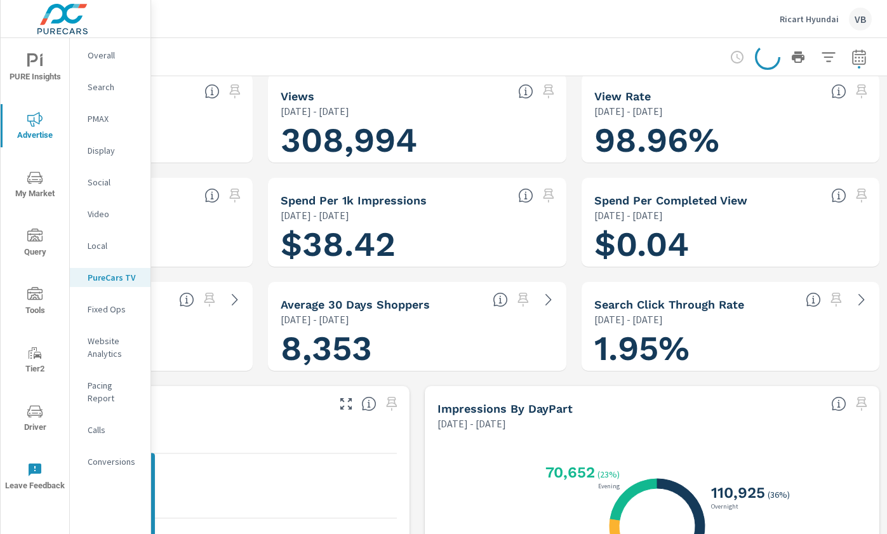
scroll to position [0, 213]
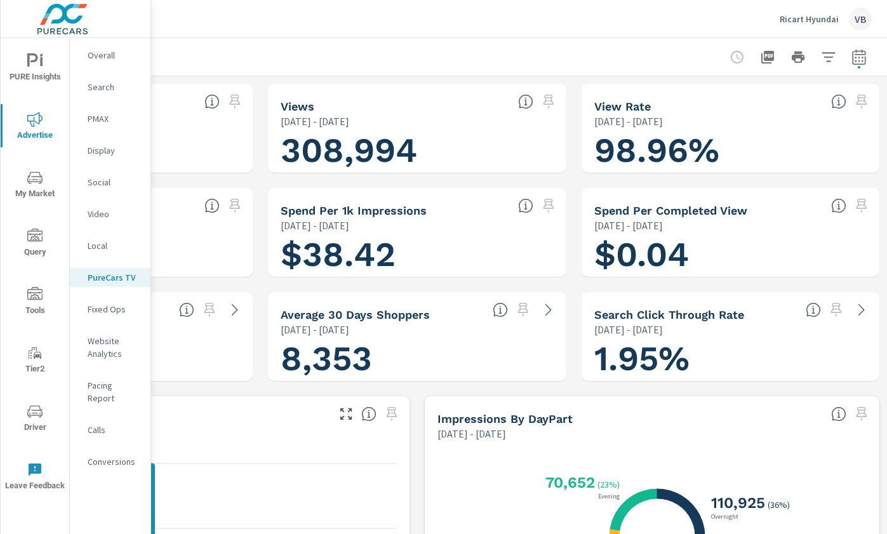
click at [29, 64] on icon "nav menu" at bounding box center [34, 60] width 15 height 15
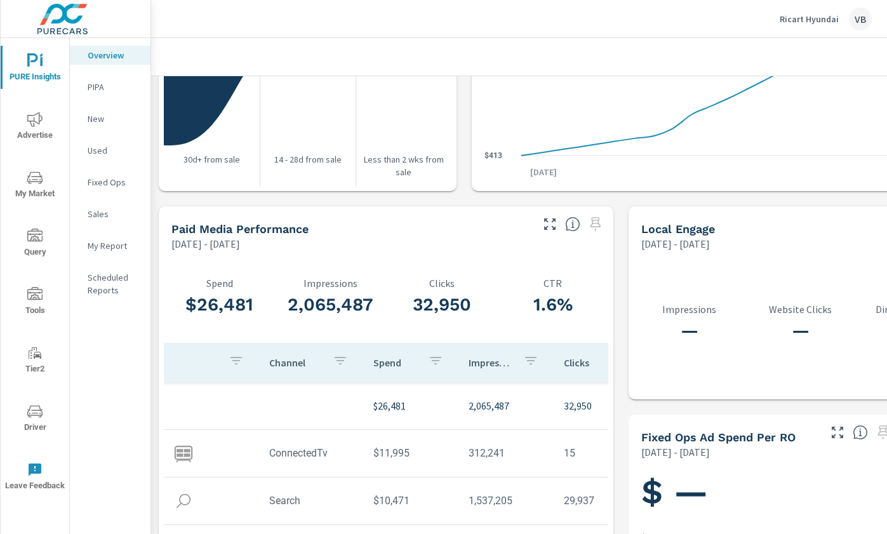
scroll to position [1551, 0]
